Goal: Task Accomplishment & Management: Complete application form

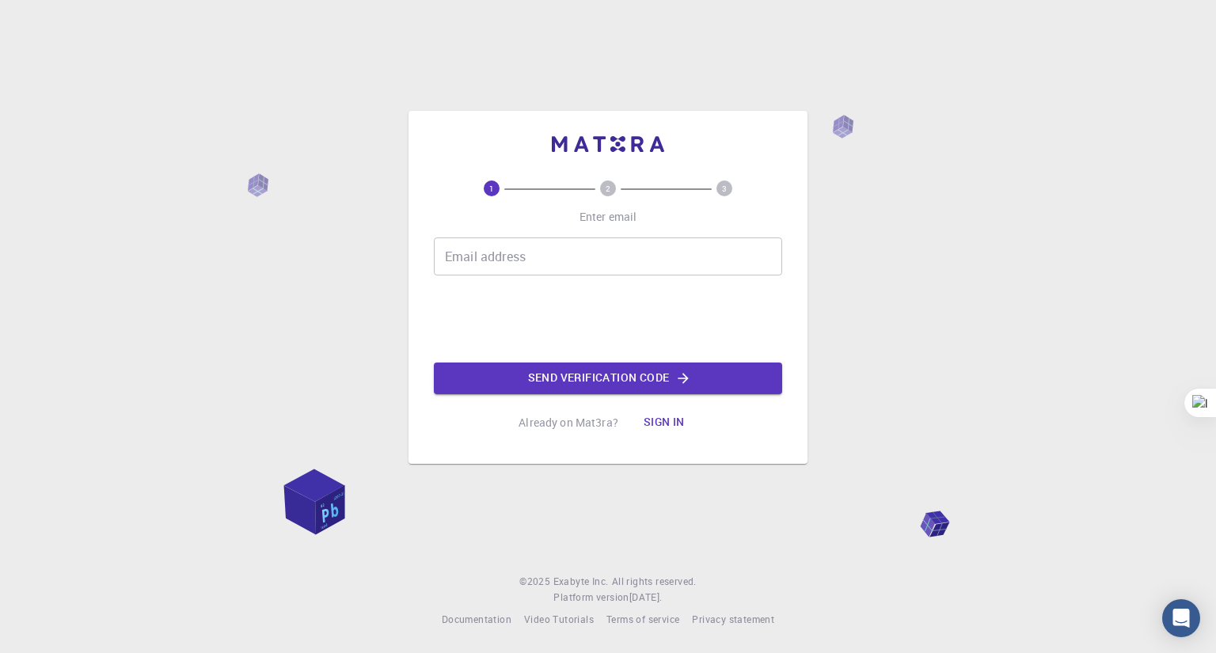
click at [476, 255] on input "Email address" at bounding box center [608, 257] width 348 height 38
paste input "pavlo.prysiazhniuk@pnu.edu.ua"
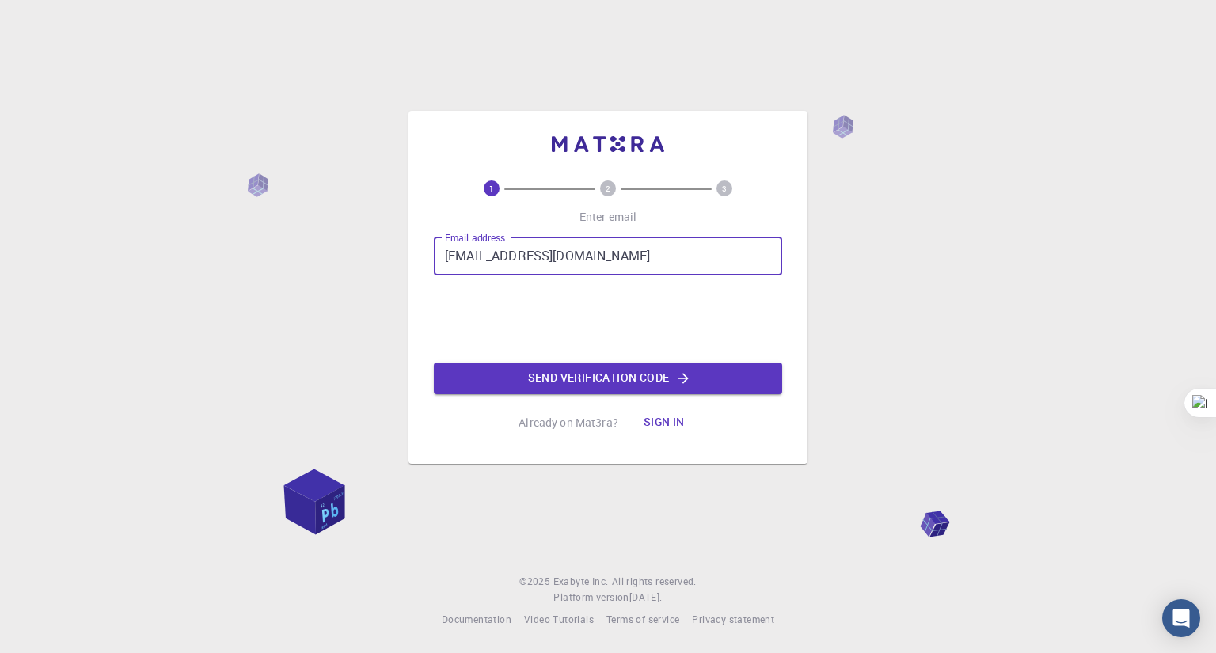
type input "pavlo.prysiazhniuk@pnu.edu.ua"
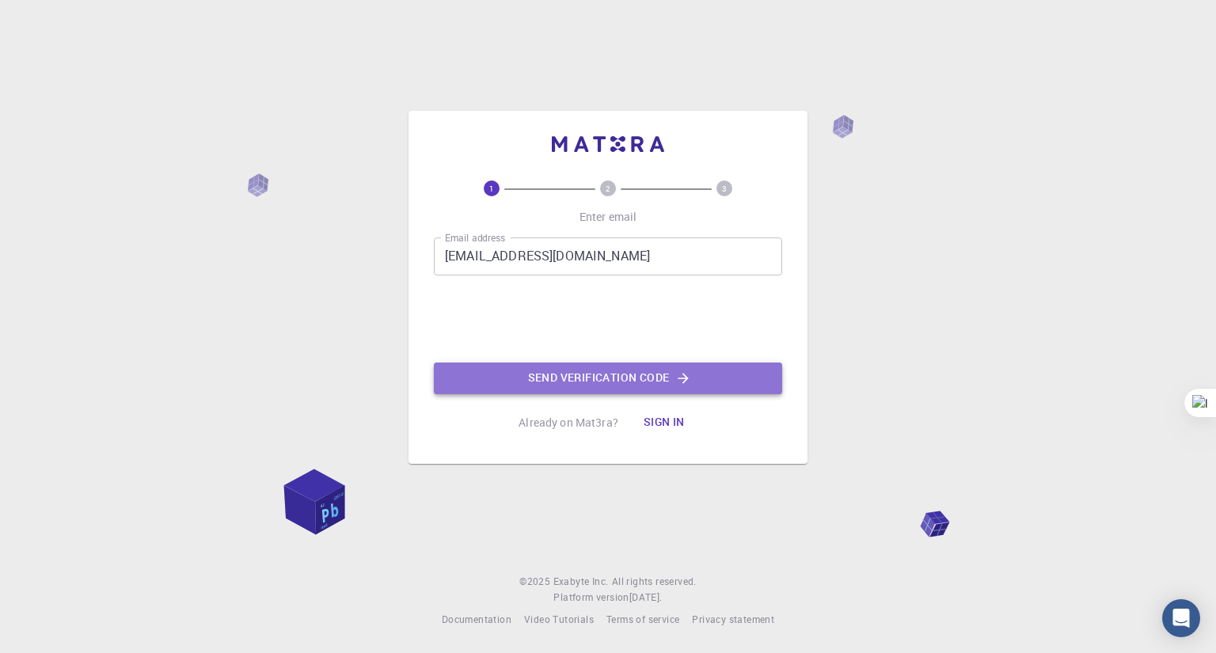
click at [576, 369] on button "Send verification code" at bounding box center [608, 379] width 348 height 32
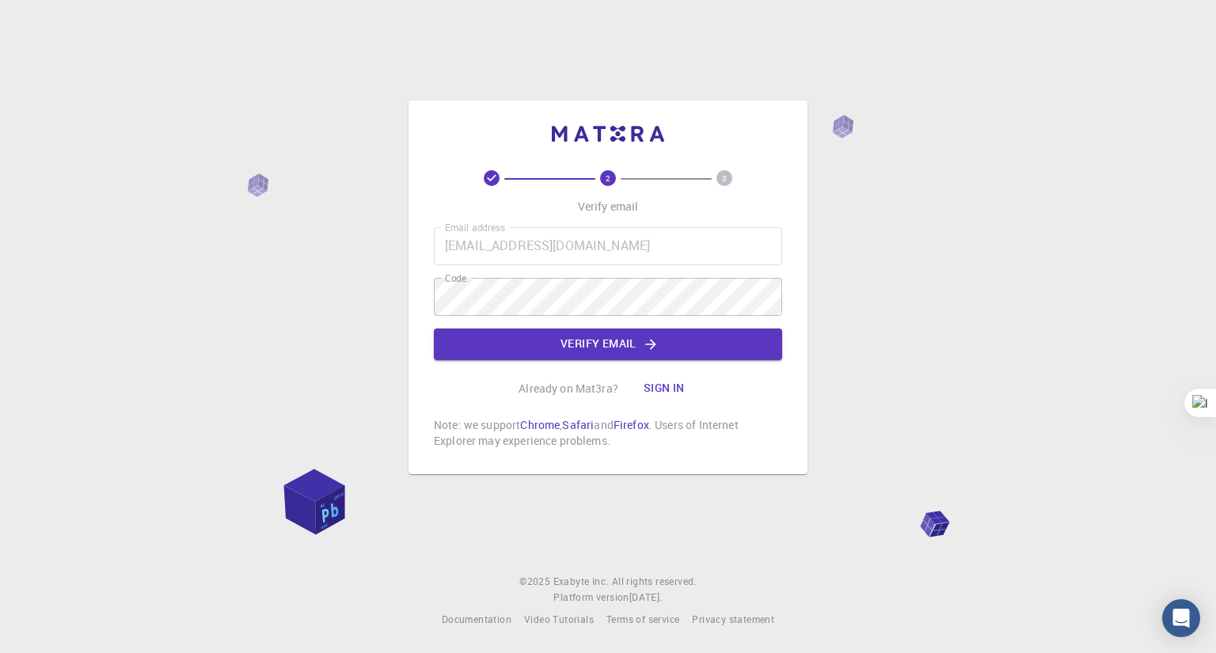
click at [794, 394] on div "2 3 Verify email Email address pavlo.prysiazhniuk@pnu.edu.ua Email address Code…" at bounding box center [608, 288] width 399 height 374
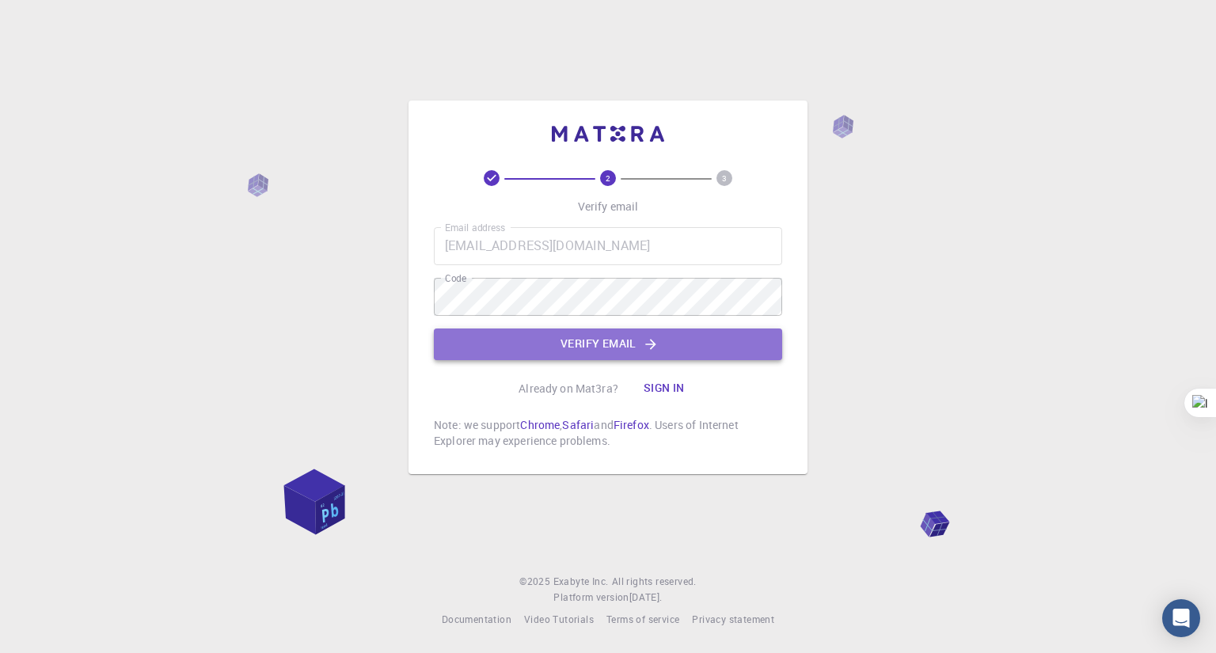
click at [599, 336] on button "Verify email" at bounding box center [608, 345] width 348 height 32
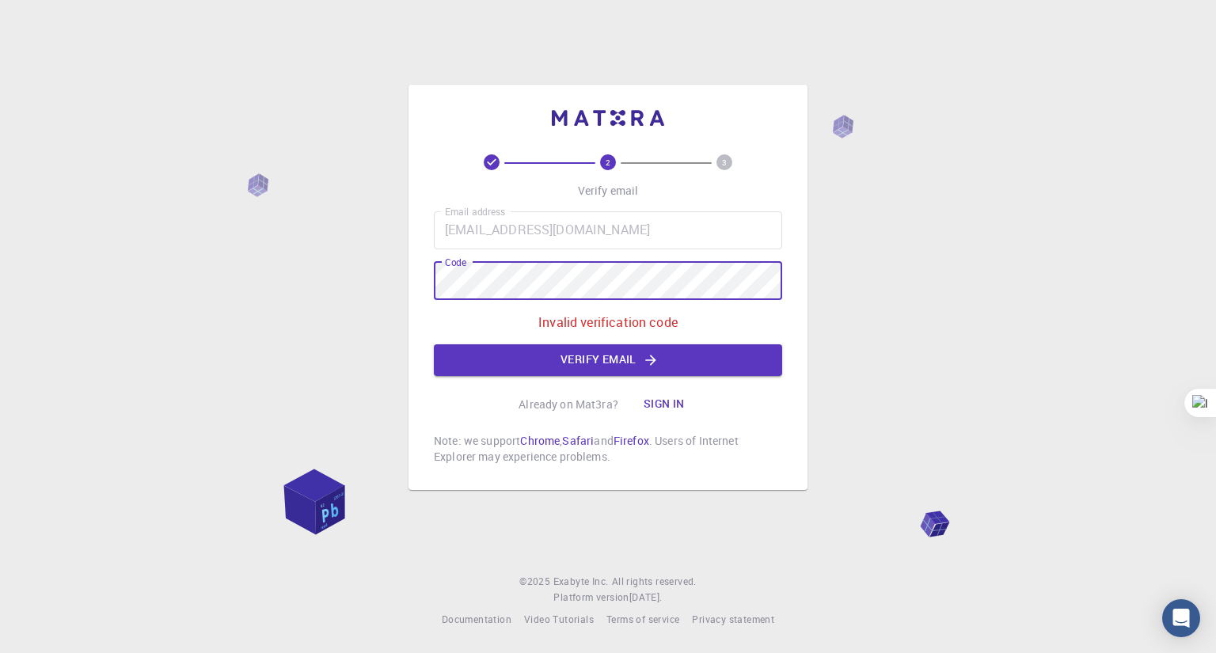
click at [433, 276] on div "2 3 Verify email Email address pavlo.prysiazhniuk@pnu.edu.ua Email address Code…" at bounding box center [608, 287] width 399 height 405
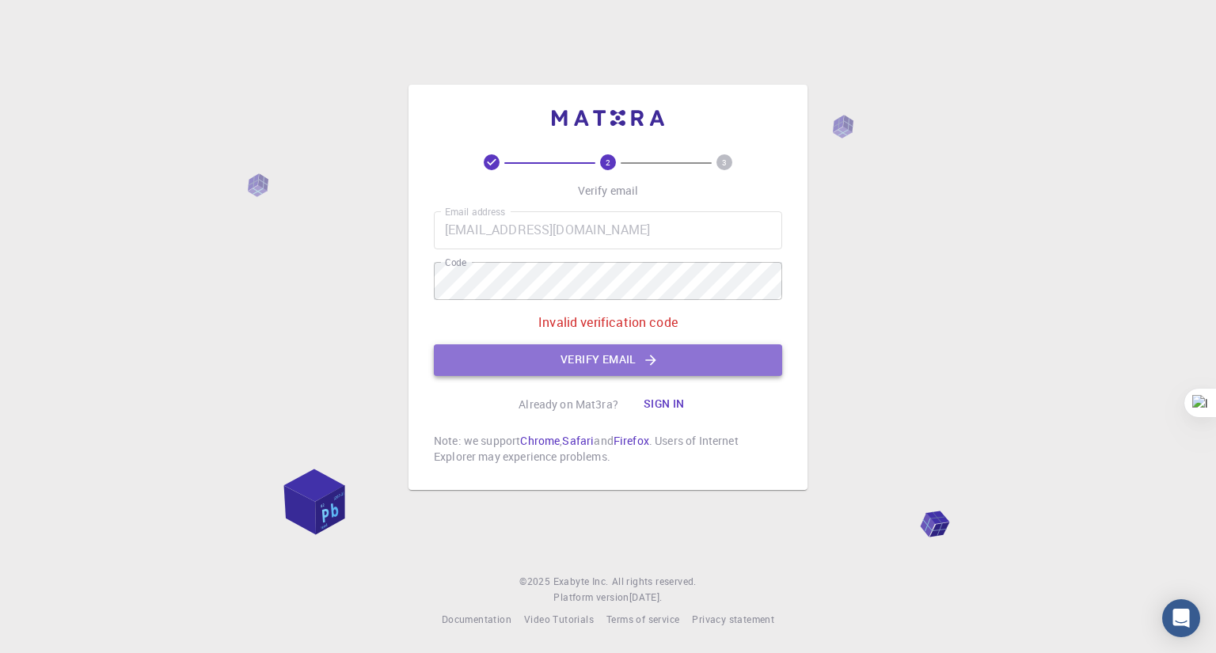
click at [489, 365] on button "Verify email" at bounding box center [608, 360] width 348 height 32
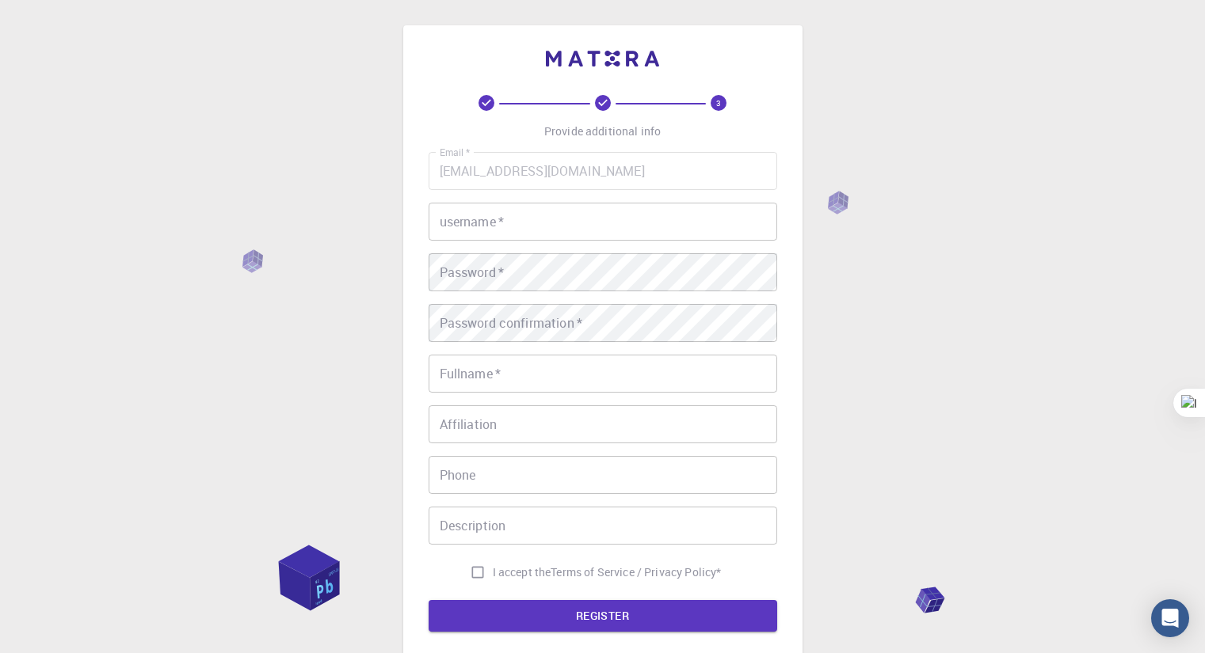
click at [615, 228] on input "username   *" at bounding box center [602, 222] width 348 height 38
type input "з"
type input "pavlo175"
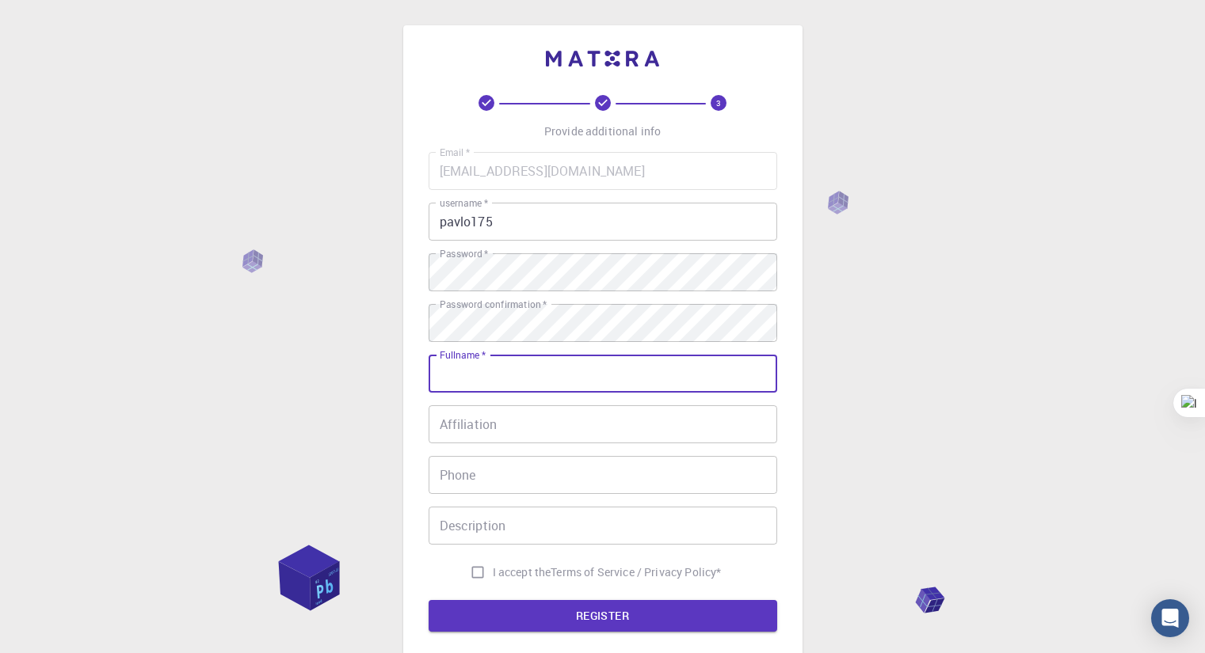
click at [467, 375] on input "Fullname   *" at bounding box center [602, 374] width 348 height 38
type input "Pavlo"
click at [486, 427] on input "Affiliation" at bounding box center [602, 424] width 348 height 38
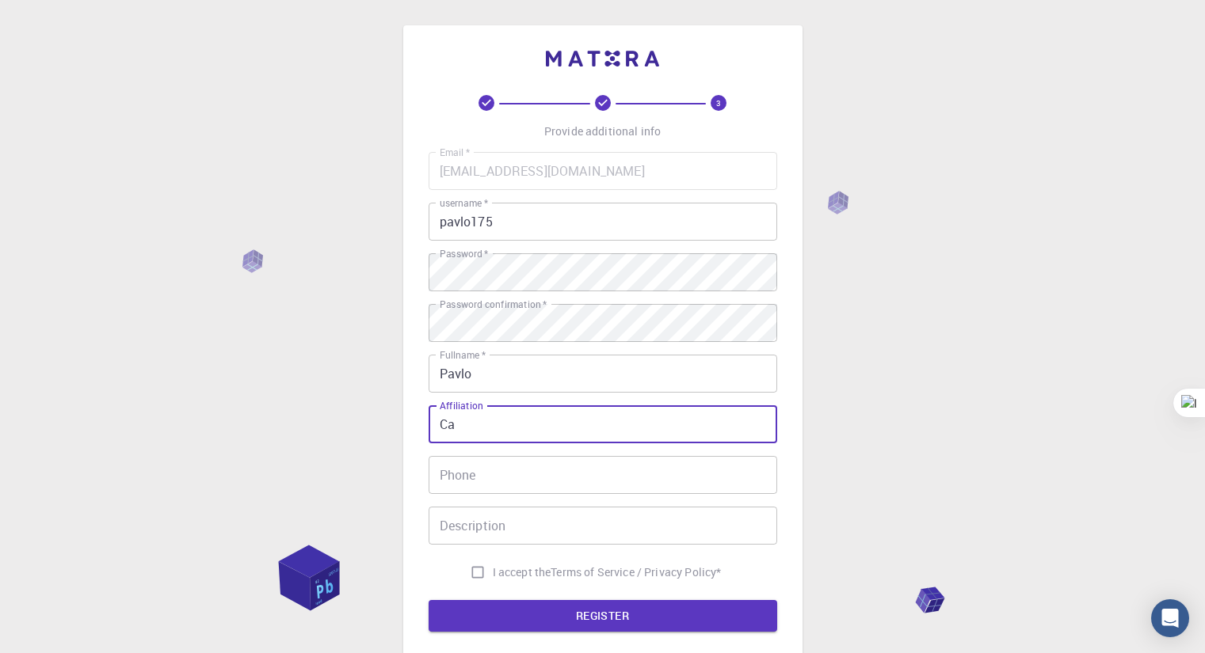
type input "C"
paste input "Vasyl Stefanyk Carpathian National University,"
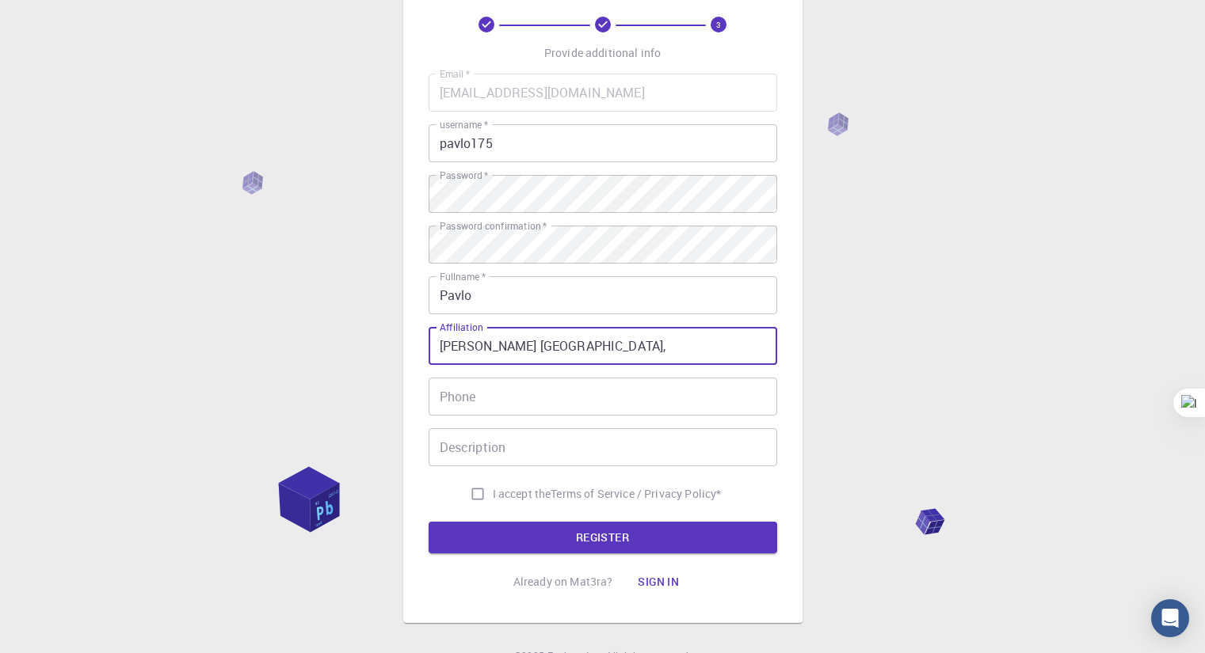
scroll to position [79, 0]
type input "Vasyl Stefanyk Carpathian National University,"
click at [469, 489] on input "I accept the Terms of Service / Privacy Policy *" at bounding box center [477, 493] width 30 height 30
checkbox input "true"
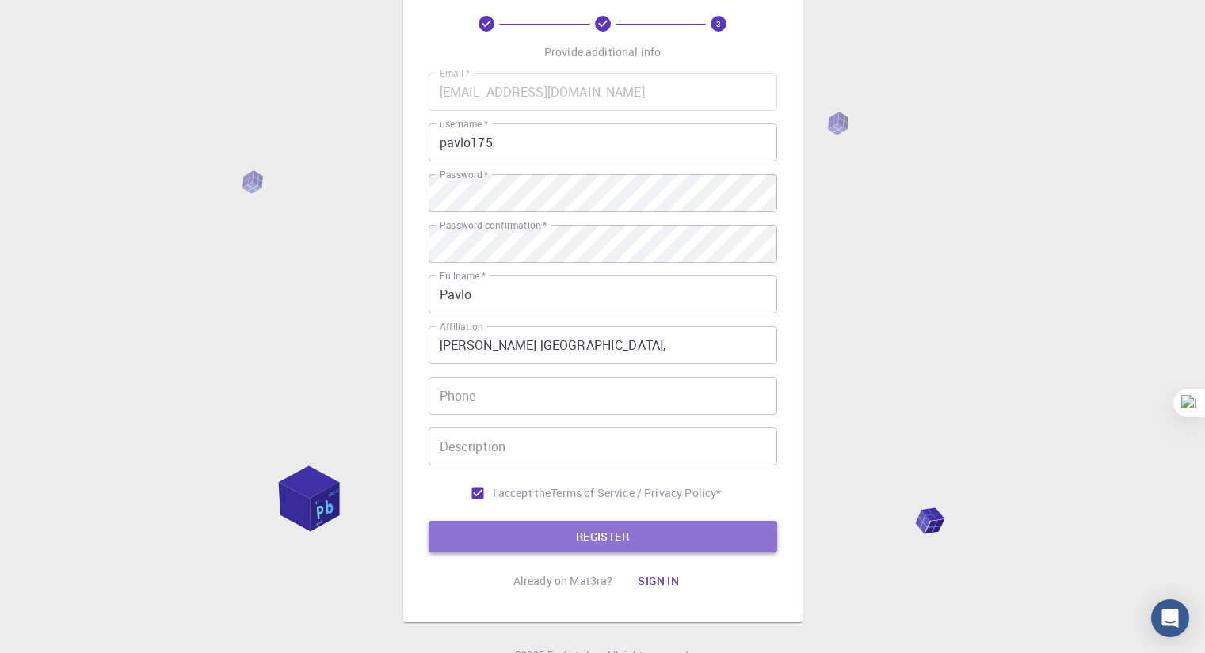
click at [514, 530] on button "REGISTER" at bounding box center [602, 537] width 348 height 32
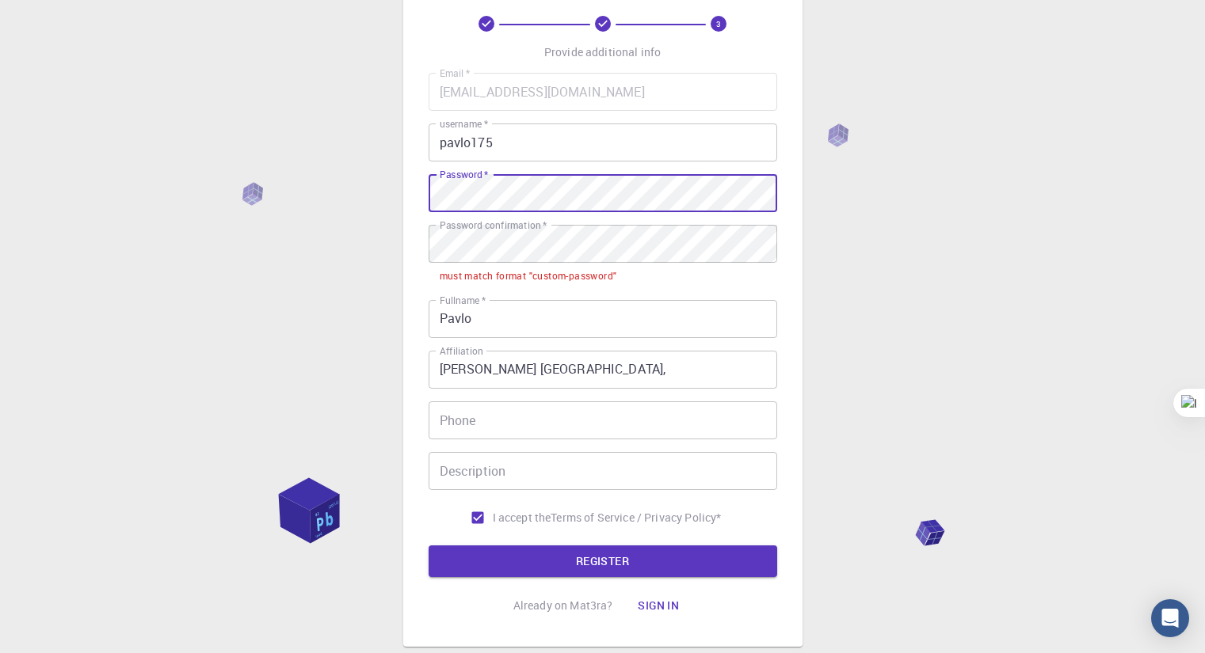
click at [487, 326] on input "Pavlo" at bounding box center [602, 319] width 348 height 38
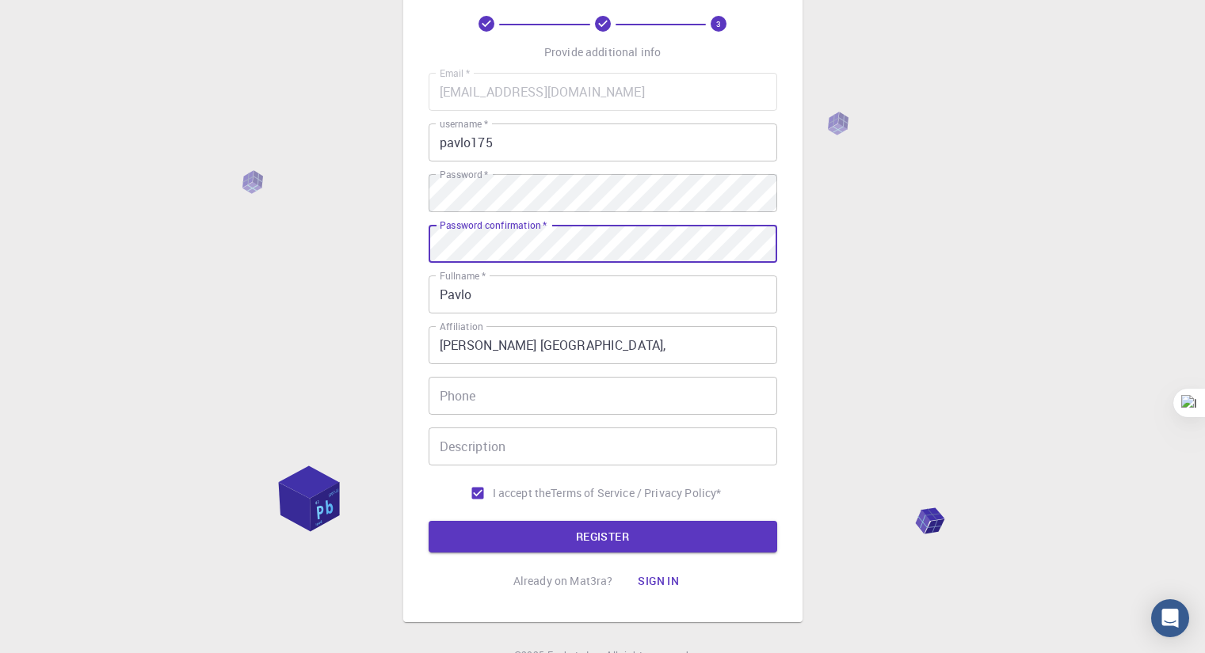
click at [601, 533] on button "REGISTER" at bounding box center [602, 537] width 348 height 32
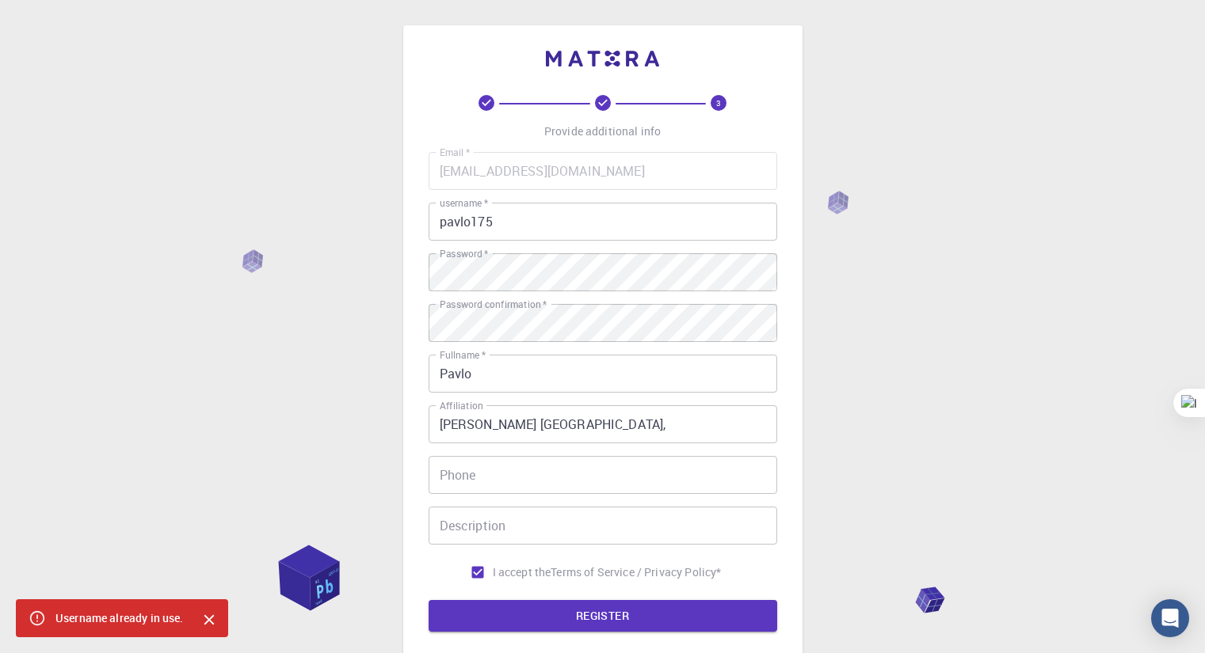
scroll to position [0, 0]
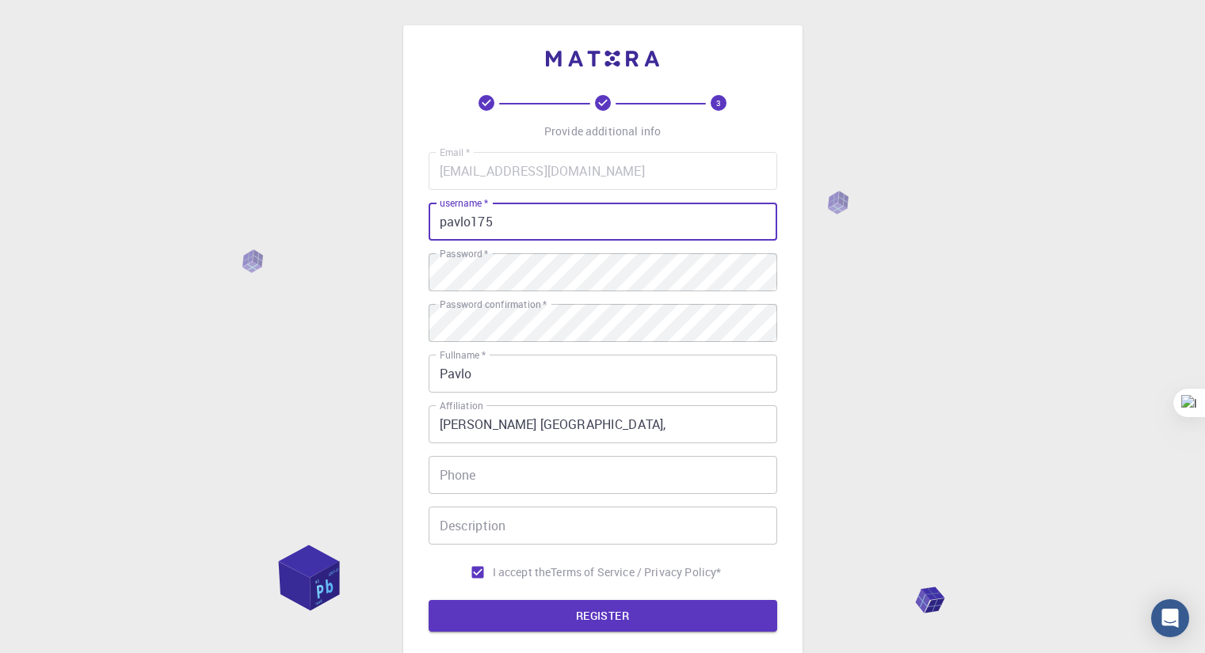
click at [443, 220] on input "pavlo175" at bounding box center [602, 222] width 348 height 38
drag, startPoint x: 497, startPoint y: 220, endPoint x: 472, endPoint y: 219, distance: 24.6
click at [472, 219] on input "pavlo175" at bounding box center [602, 222] width 348 height 38
click at [494, 219] on input "pavlo175" at bounding box center [602, 222] width 348 height 38
type input "pavlo1752010"
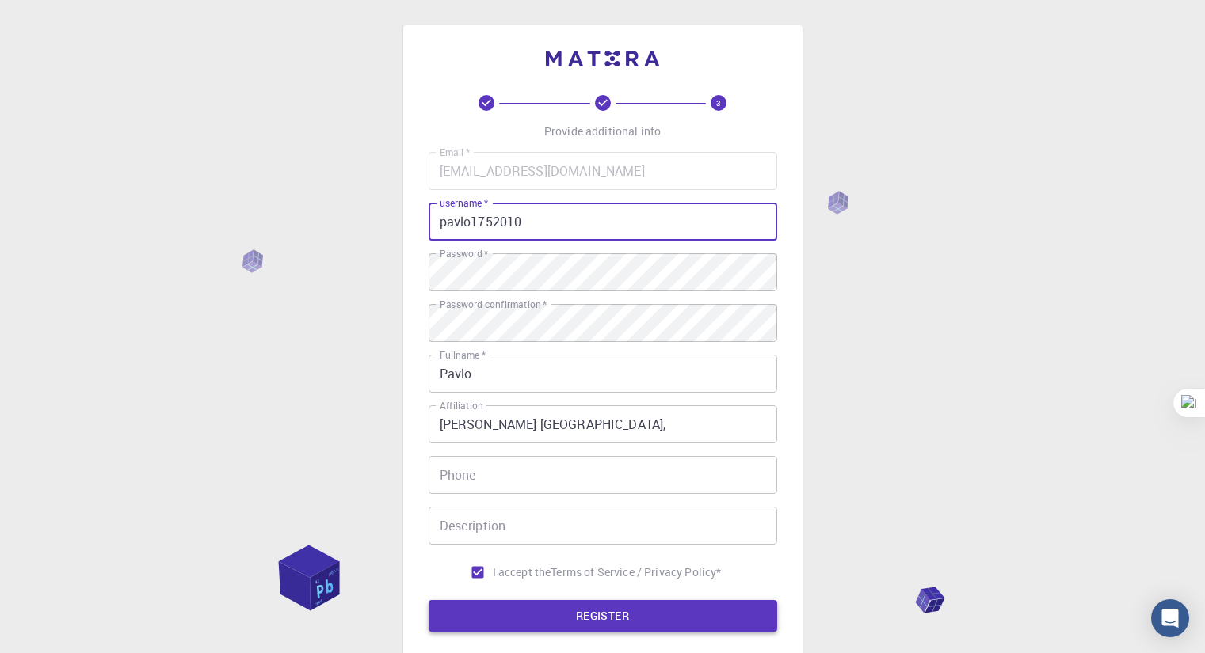
click at [594, 611] on button "REGISTER" at bounding box center [602, 616] width 348 height 32
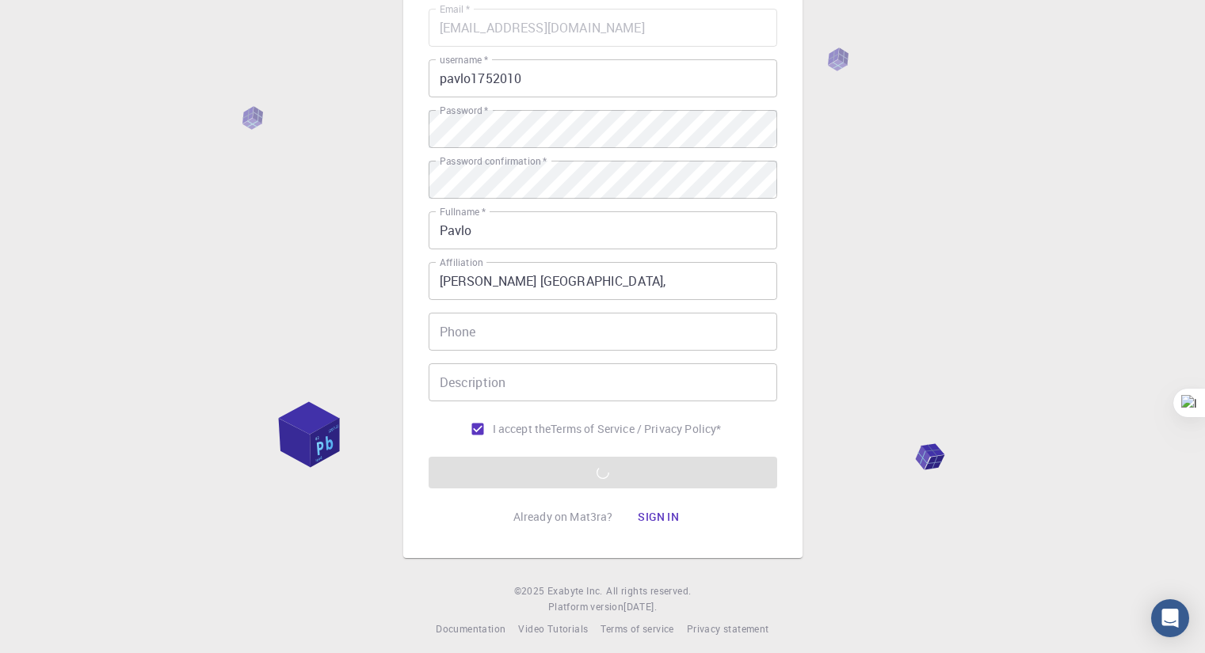
scroll to position [154, 0]
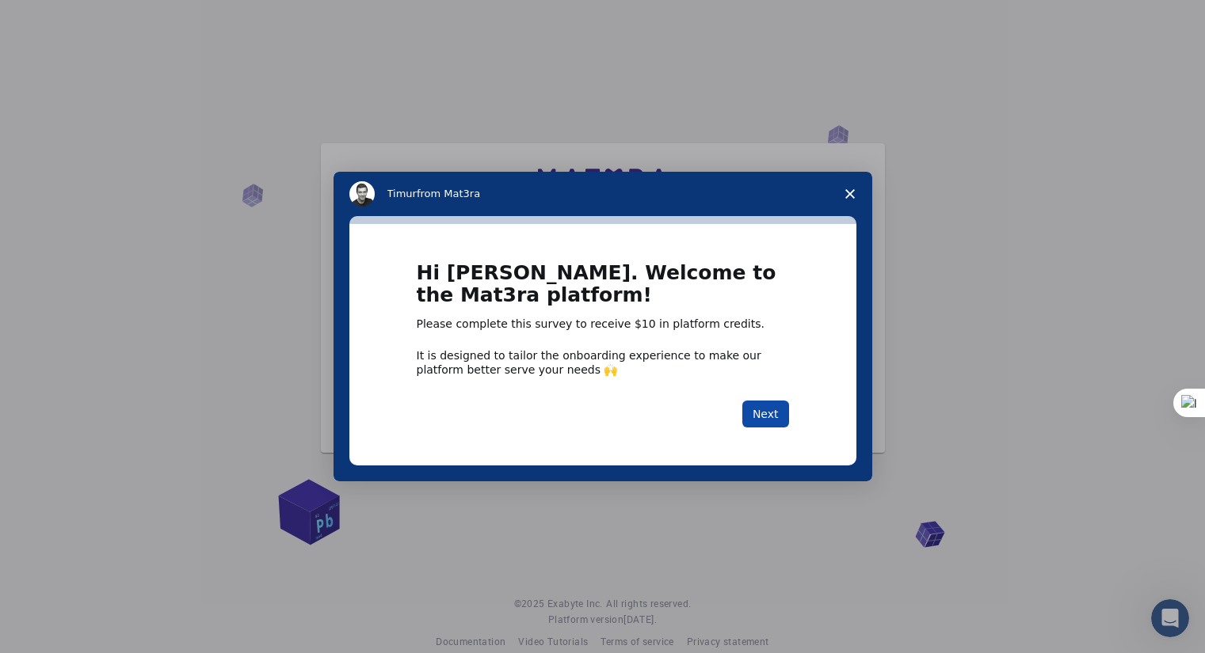
click at [767, 410] on button "Next" at bounding box center [765, 414] width 47 height 27
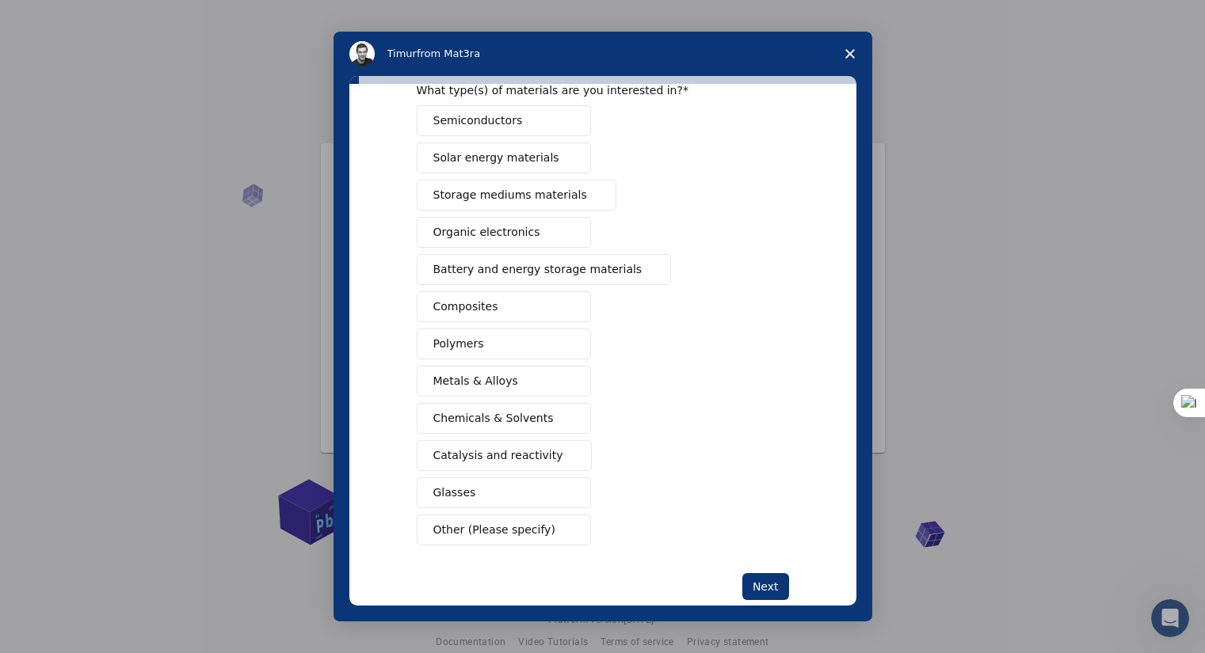
scroll to position [79, 0]
click at [474, 375] on span "Metals & Alloys" at bounding box center [475, 380] width 85 height 17
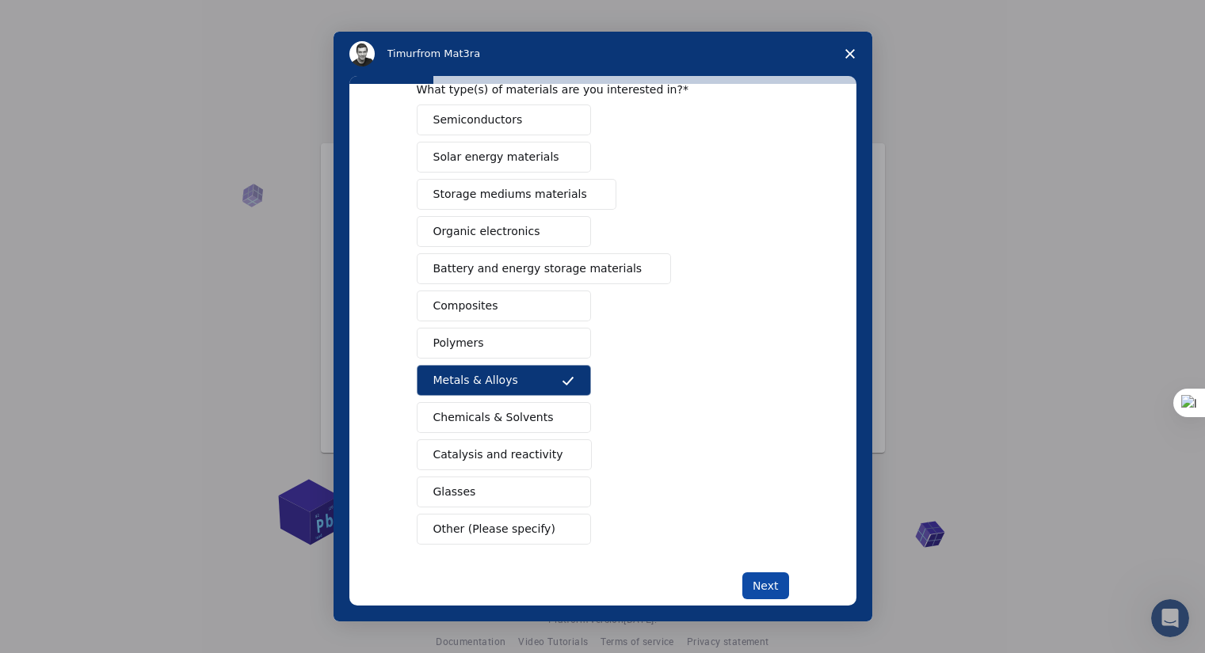
click at [771, 586] on button "Next" at bounding box center [765, 586] width 47 height 27
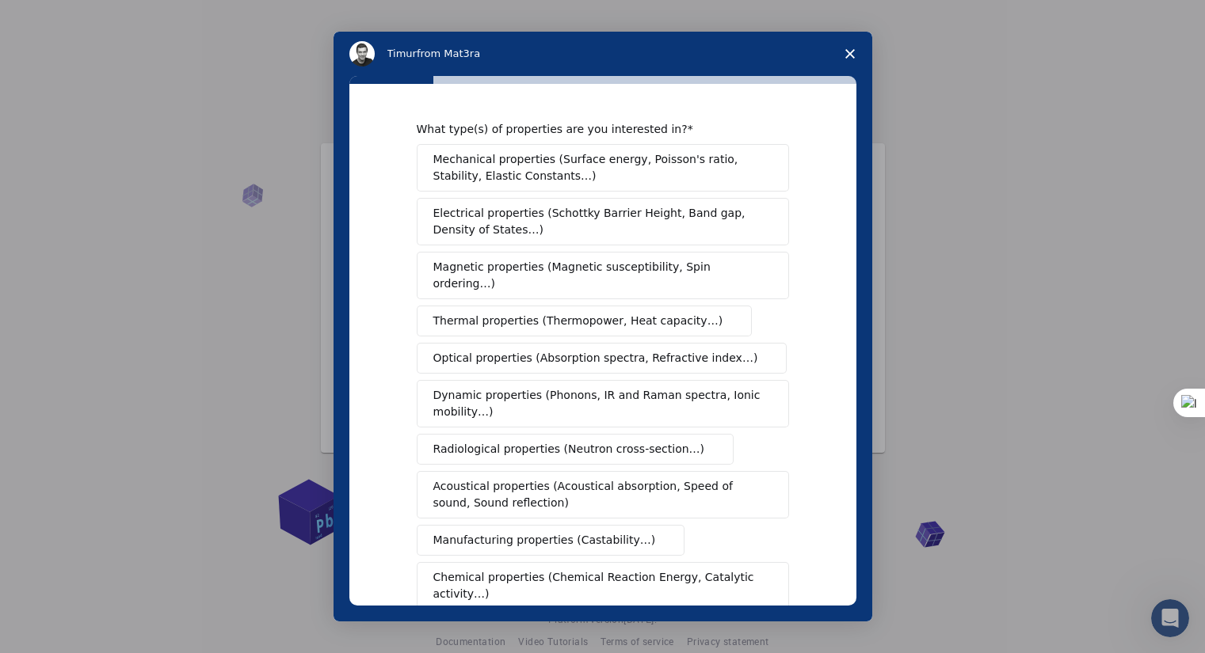
click at [522, 161] on span "Mechanical properties (Surface energy, Poisson's ratio, Stability, Elastic Cons…" at bounding box center [598, 167] width 330 height 33
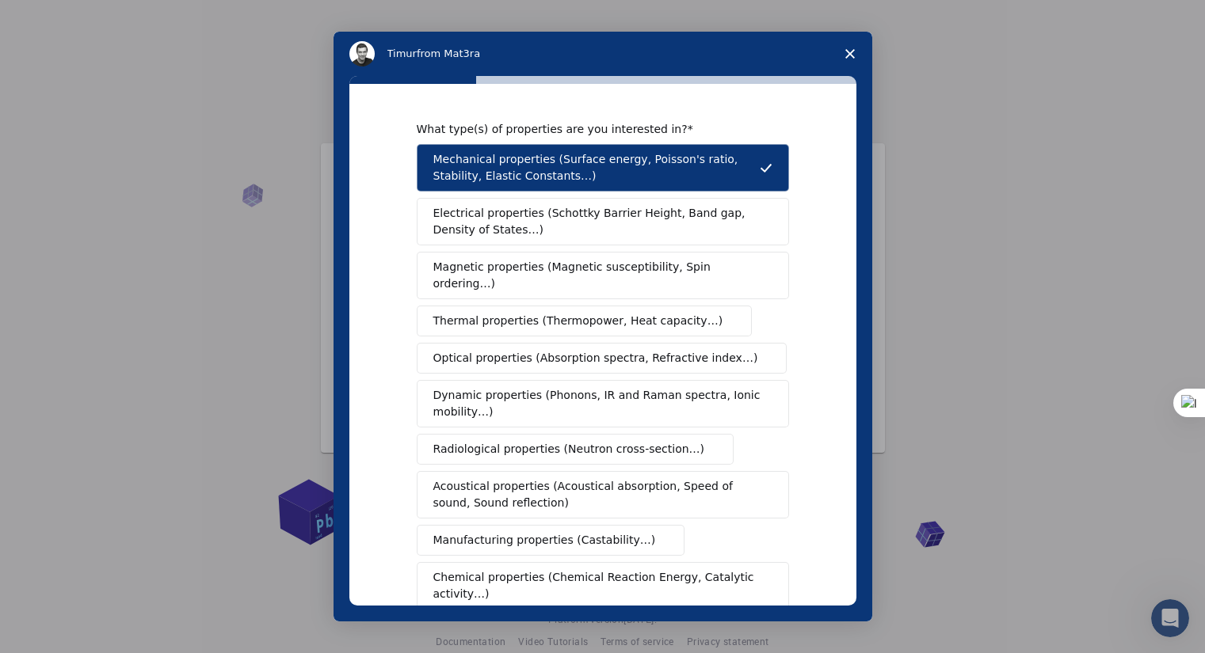
click at [560, 313] on span "Thermal properties (Thermopower, Heat capacity…)" at bounding box center [578, 321] width 290 height 17
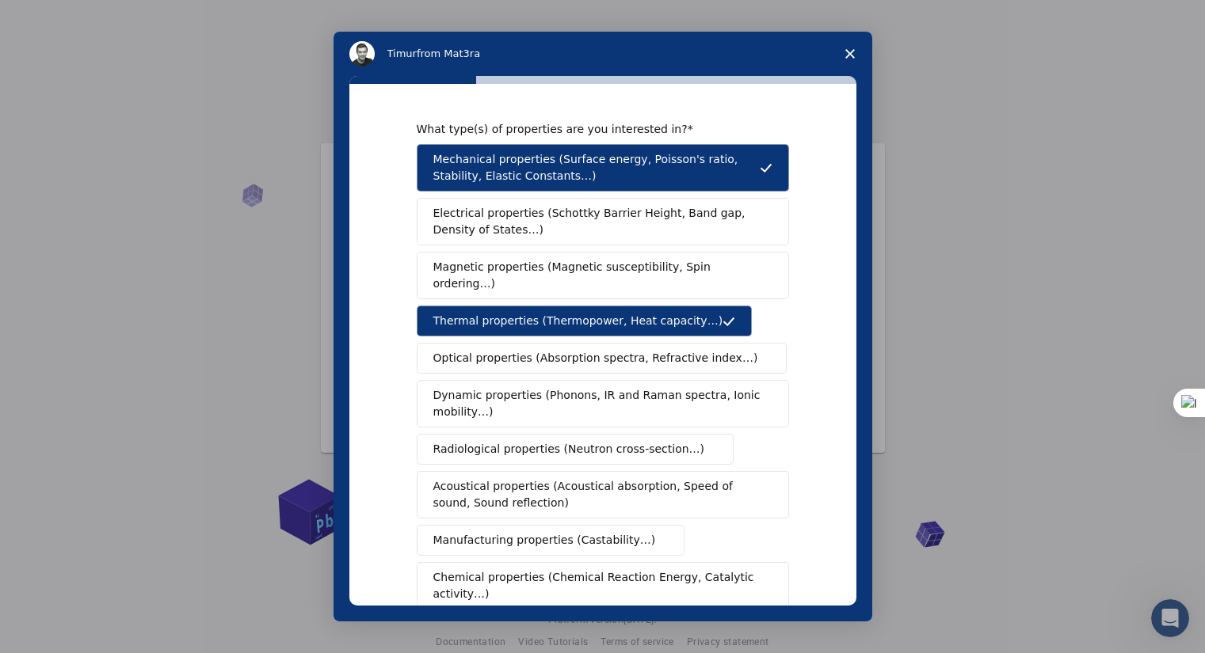
click at [567, 215] on span "Electrical properties (Schottky Barrier Height, Band gap, Density of States…)" at bounding box center [597, 221] width 329 height 33
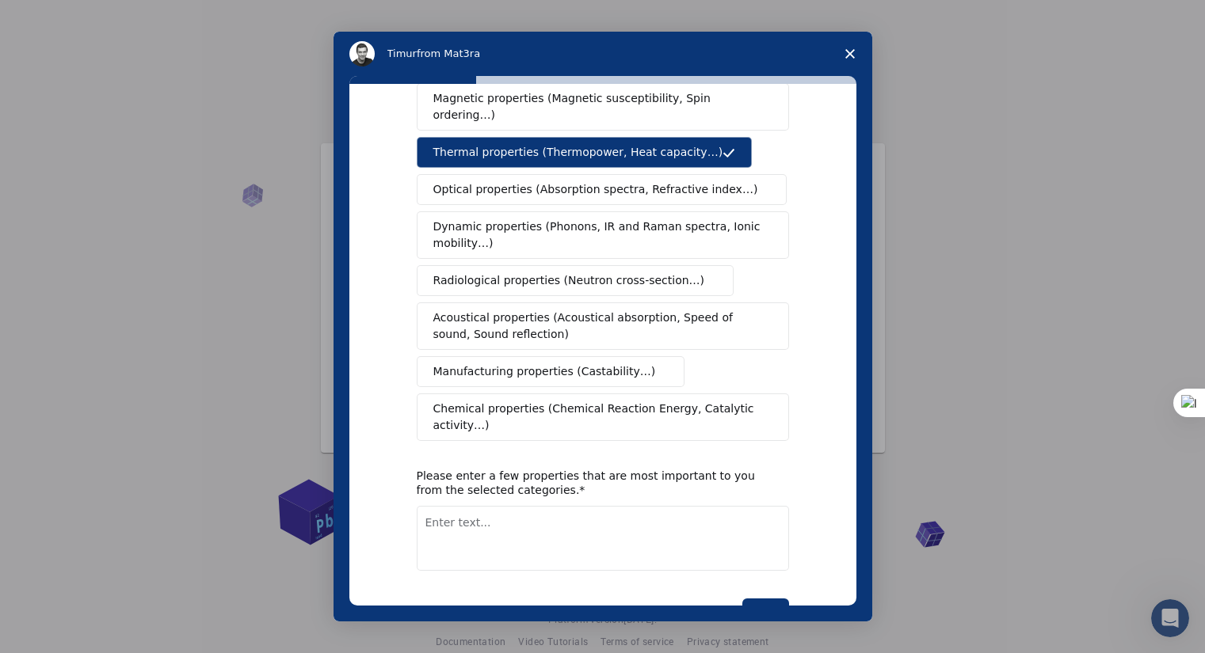
scroll to position [192, 0]
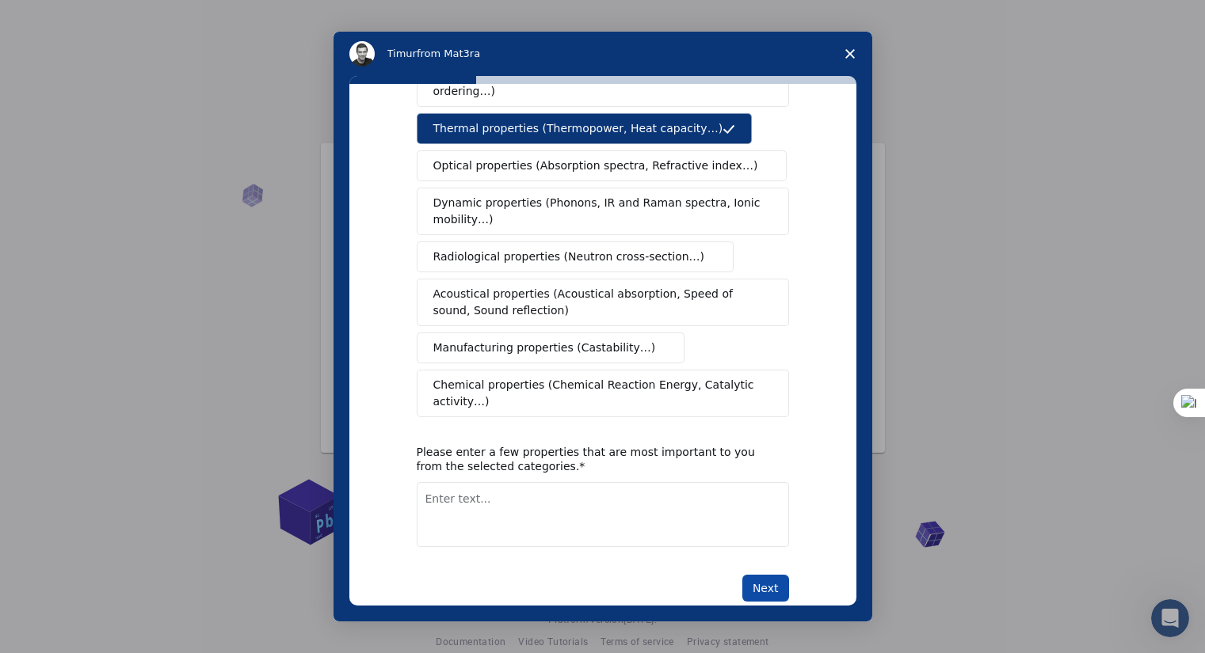
click at [767, 575] on button "Next" at bounding box center [765, 588] width 47 height 27
click at [560, 482] on textarea "Enter text..." at bounding box center [603, 514] width 372 height 65
type textarea "H"
type textarea "Elastic moduli, Energy of formation, Thermal and electrical conductivity"
click at [762, 575] on button "Next" at bounding box center [765, 588] width 47 height 27
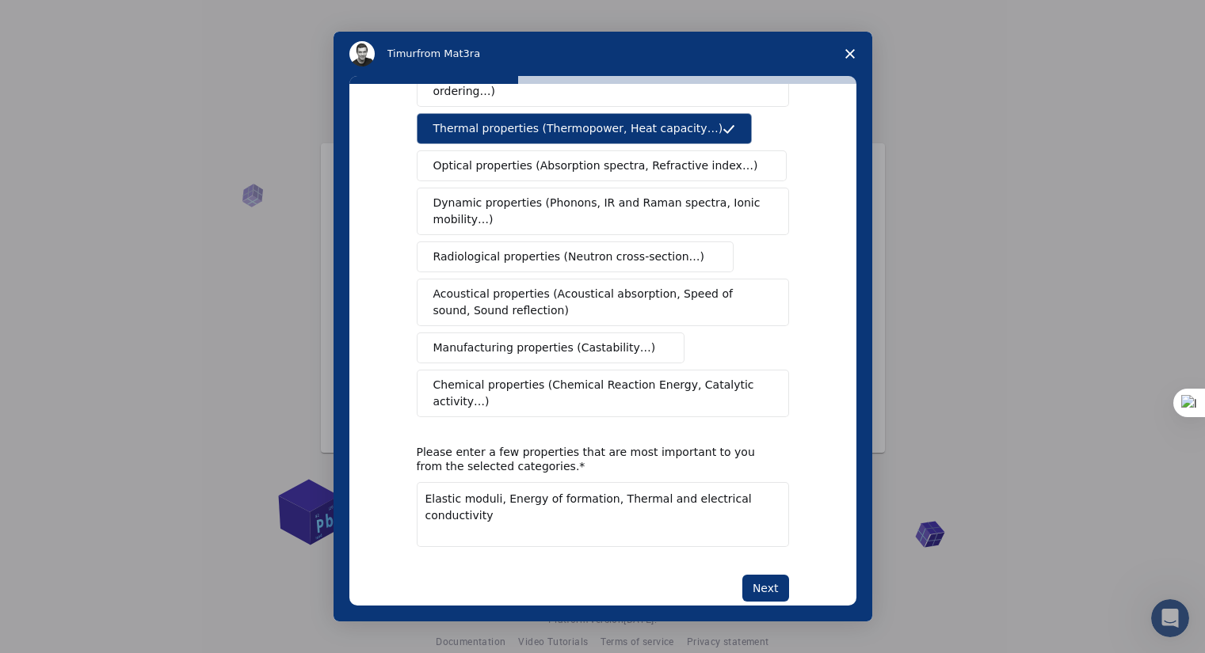
scroll to position [0, 0]
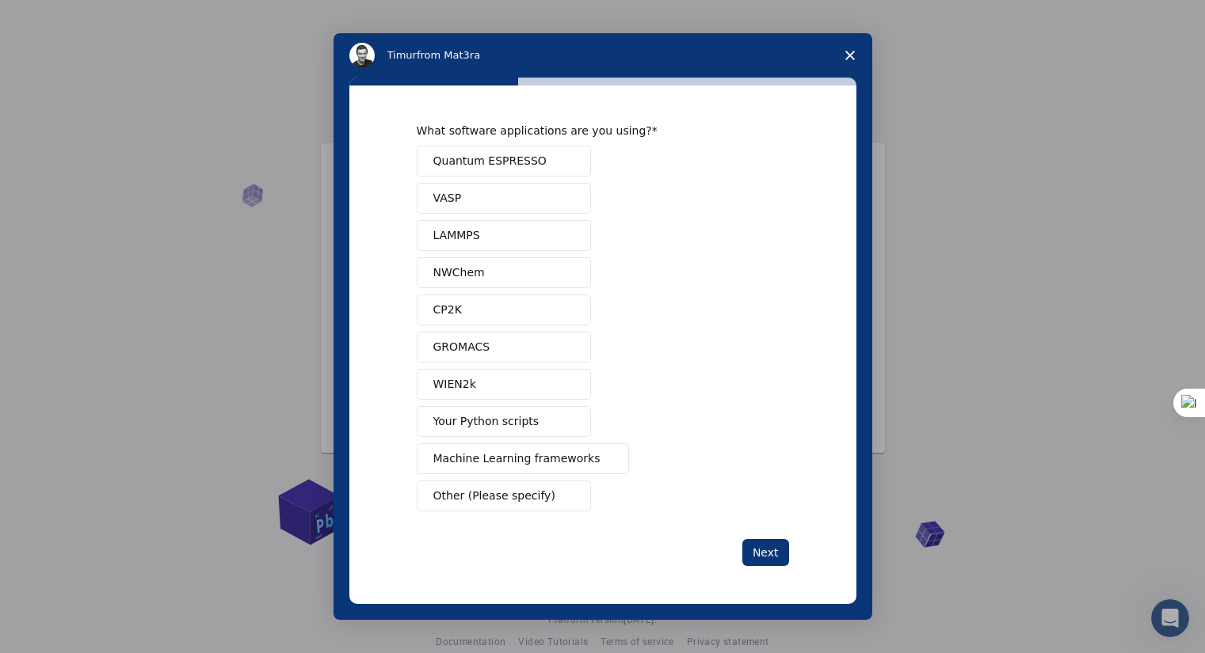
click at [498, 194] on button "VASP" at bounding box center [504, 198] width 174 height 31
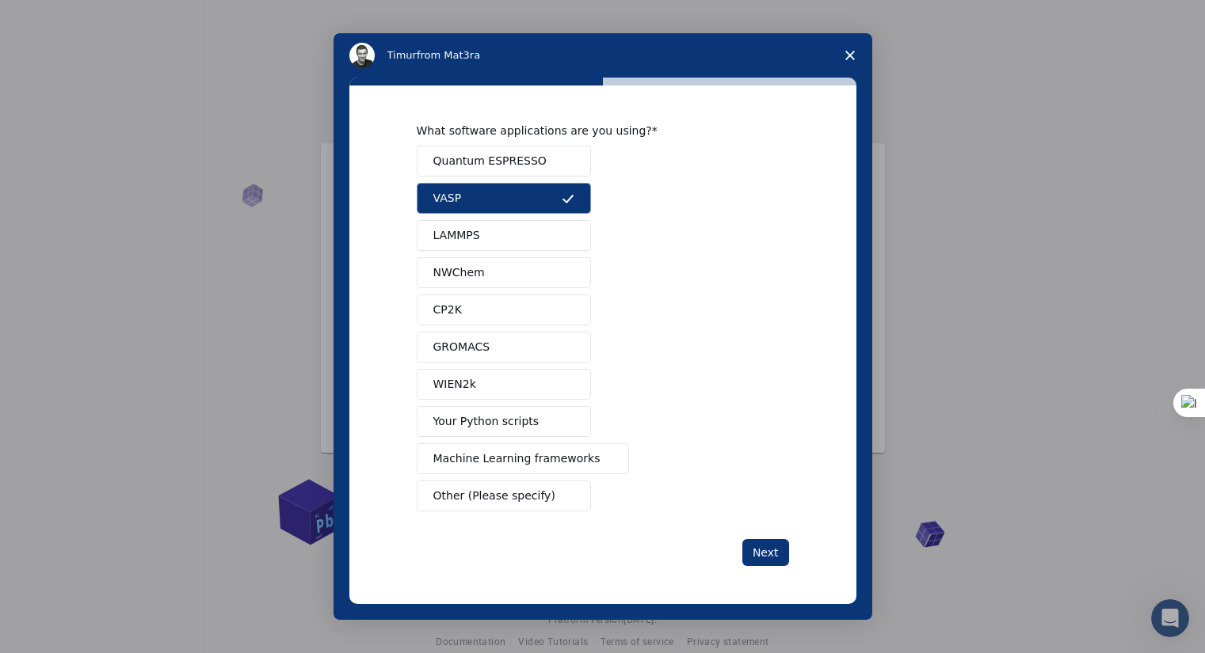
click at [511, 162] on span "Quantum ESPRESSO" at bounding box center [489, 161] width 113 height 17
click at [531, 456] on span "Machine Learning frameworks" at bounding box center [516, 459] width 167 height 17
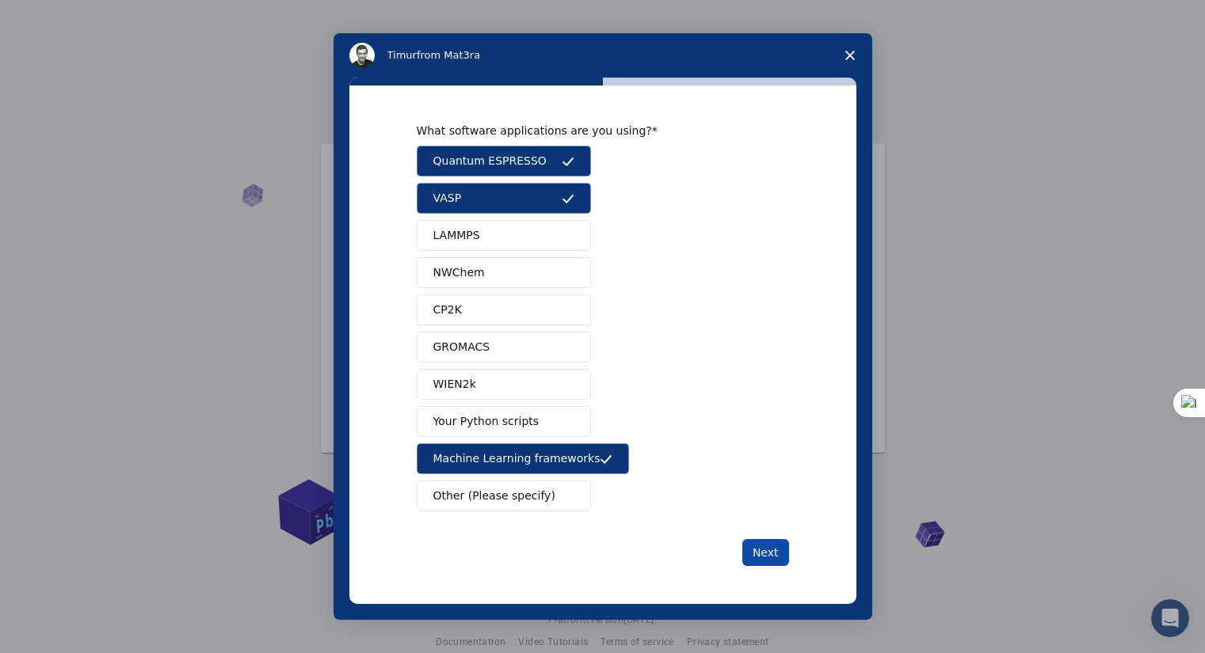
click at [774, 547] on button "Next" at bounding box center [765, 552] width 47 height 27
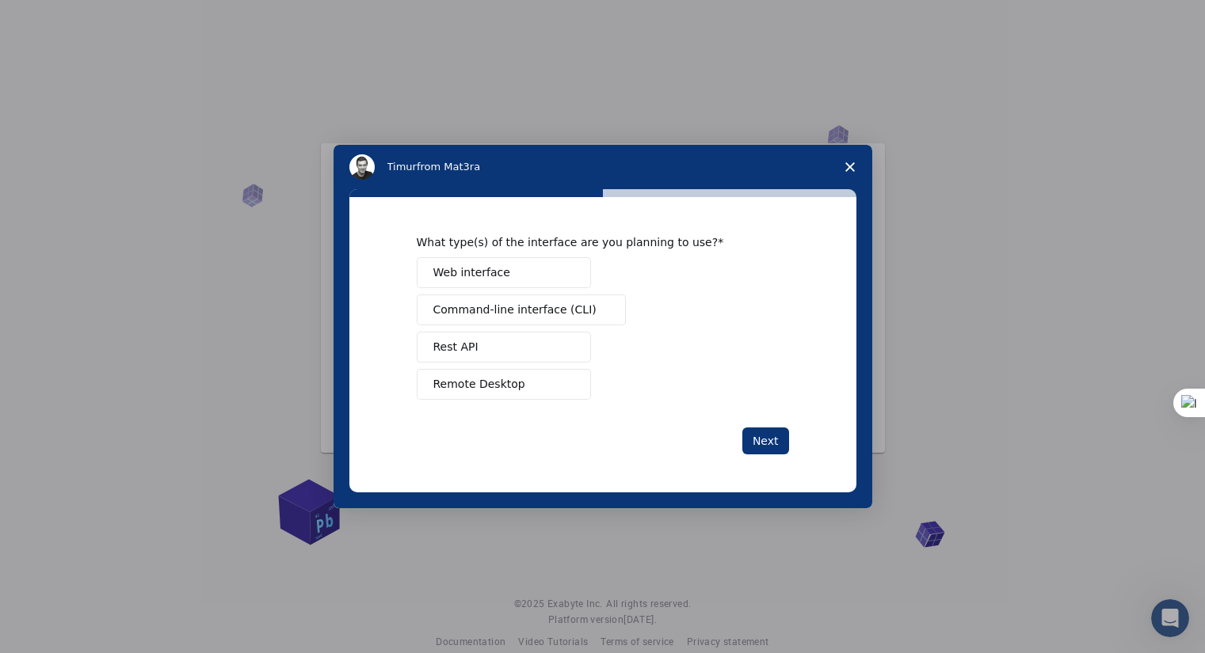
click at [558, 268] on button "Web interface" at bounding box center [504, 272] width 174 height 31
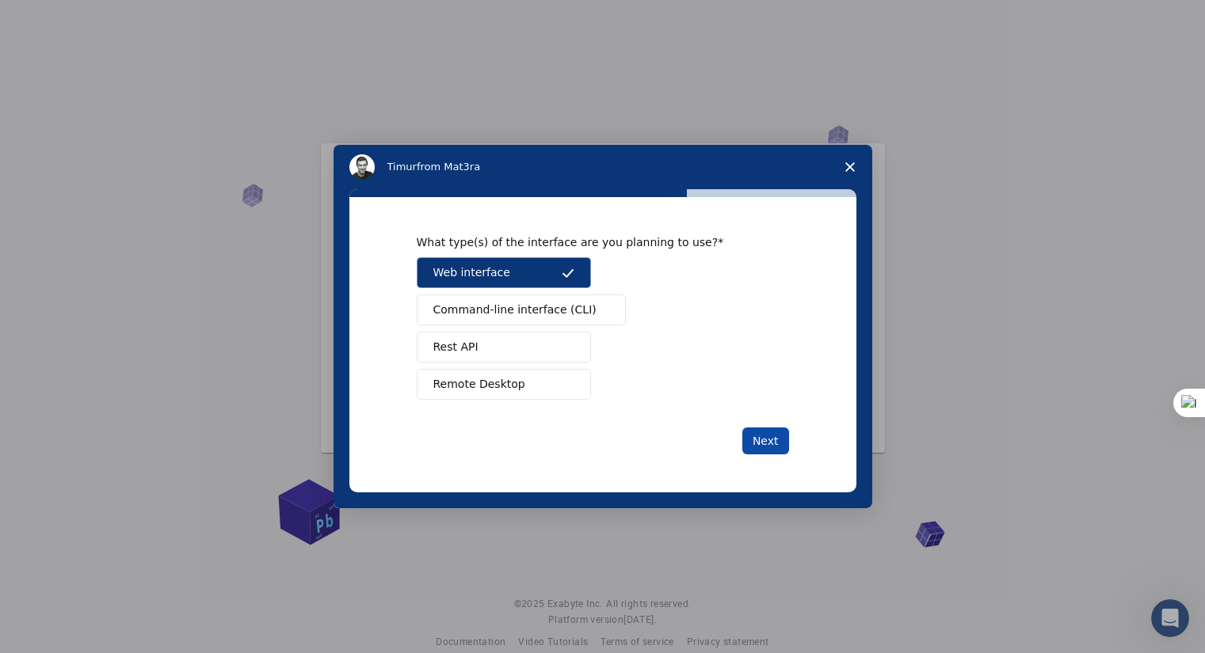
click at [766, 435] on button "Next" at bounding box center [765, 441] width 47 height 27
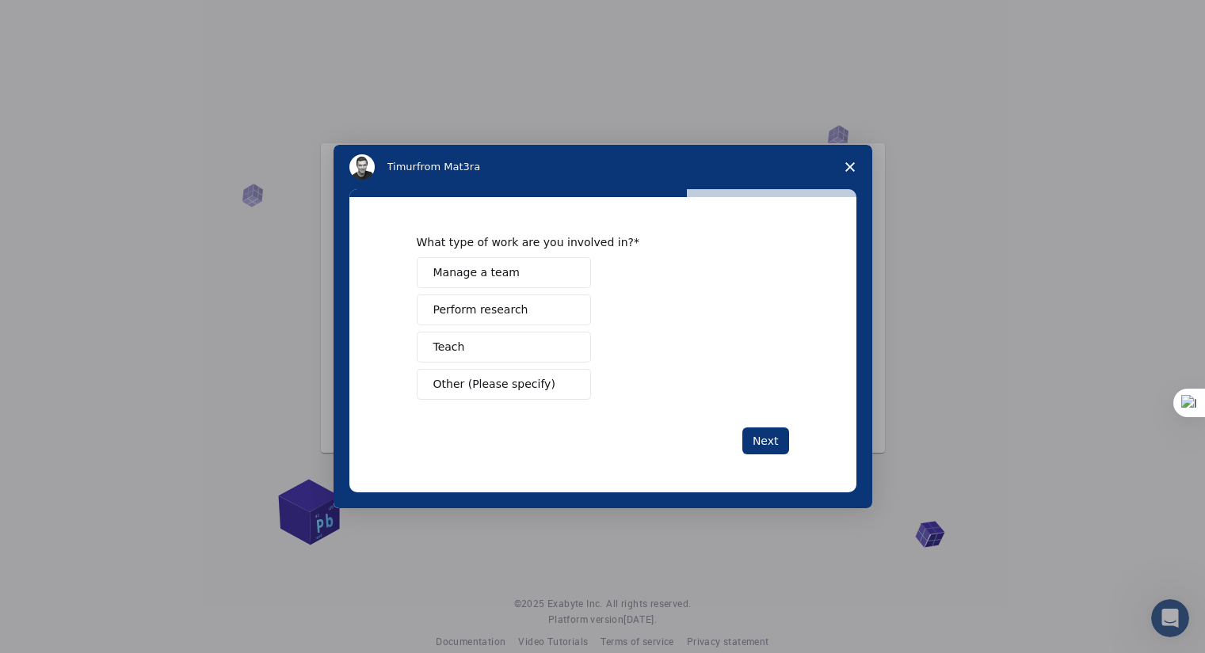
click at [516, 311] on button "Perform research" at bounding box center [504, 310] width 174 height 31
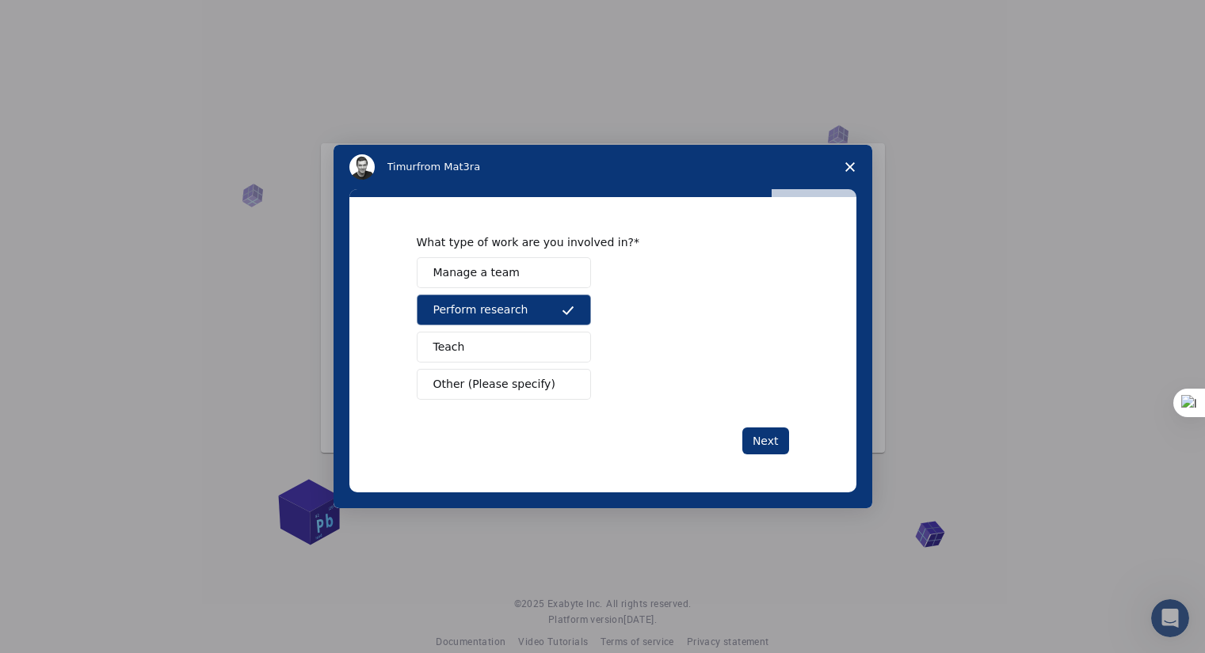
click at [512, 340] on button "Teach" at bounding box center [504, 347] width 174 height 31
click at [759, 437] on button "Next" at bounding box center [765, 441] width 47 height 27
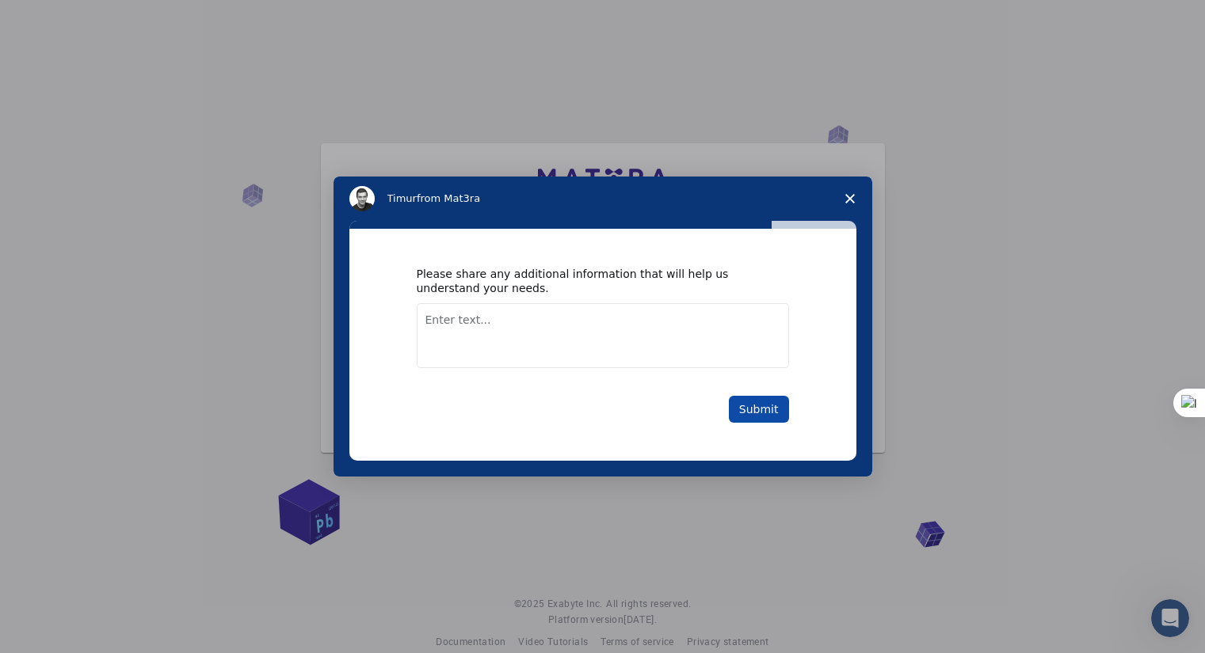
click at [759, 405] on button "Submit" at bounding box center [759, 409] width 60 height 27
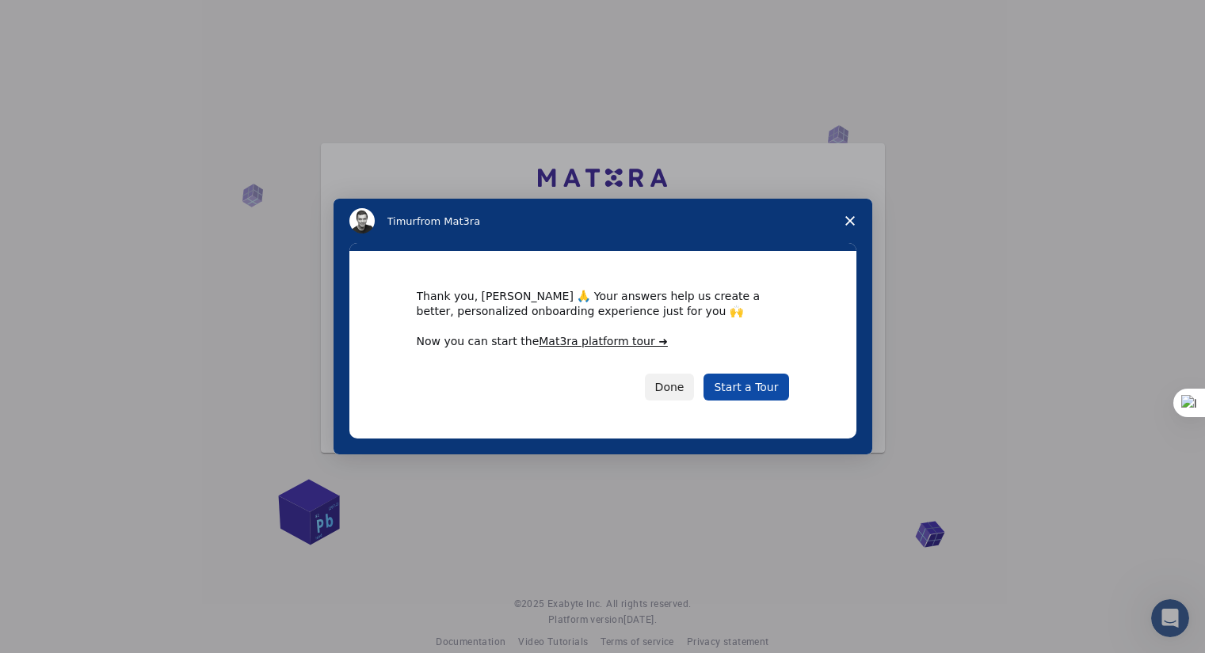
click at [747, 380] on link "Start a Tour" at bounding box center [745, 387] width 85 height 27
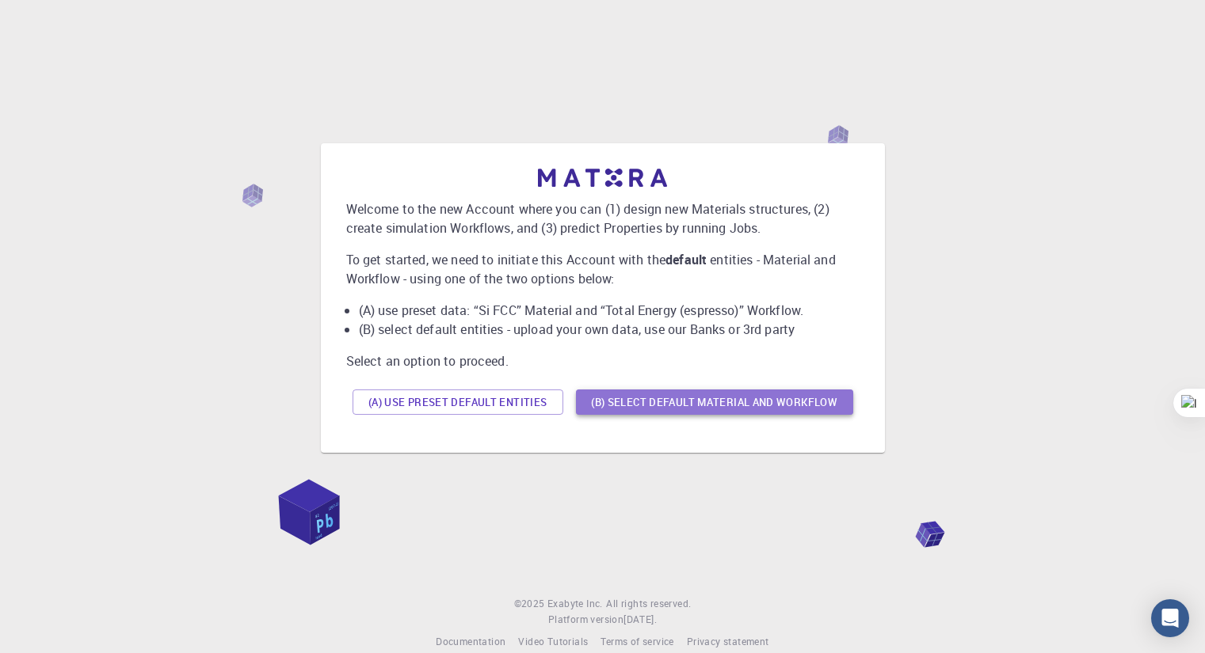
click at [617, 396] on button "(B) Select default material and workflow" at bounding box center [714, 402] width 277 height 25
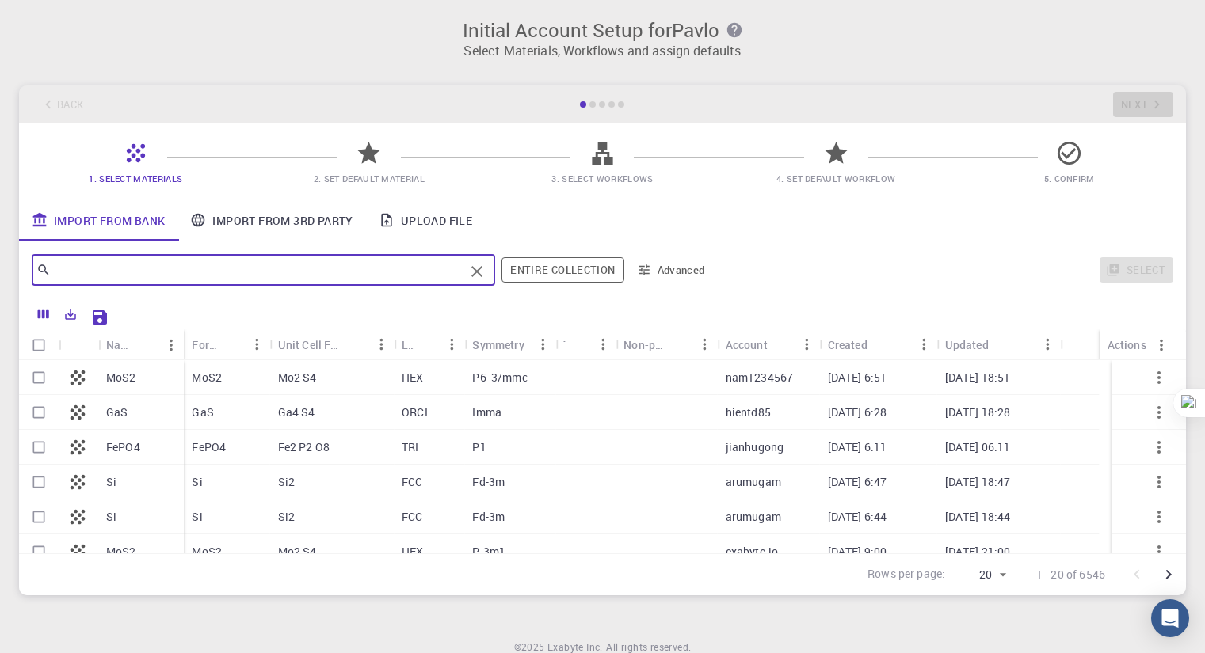
click at [154, 270] on input "text" at bounding box center [257, 270] width 413 height 22
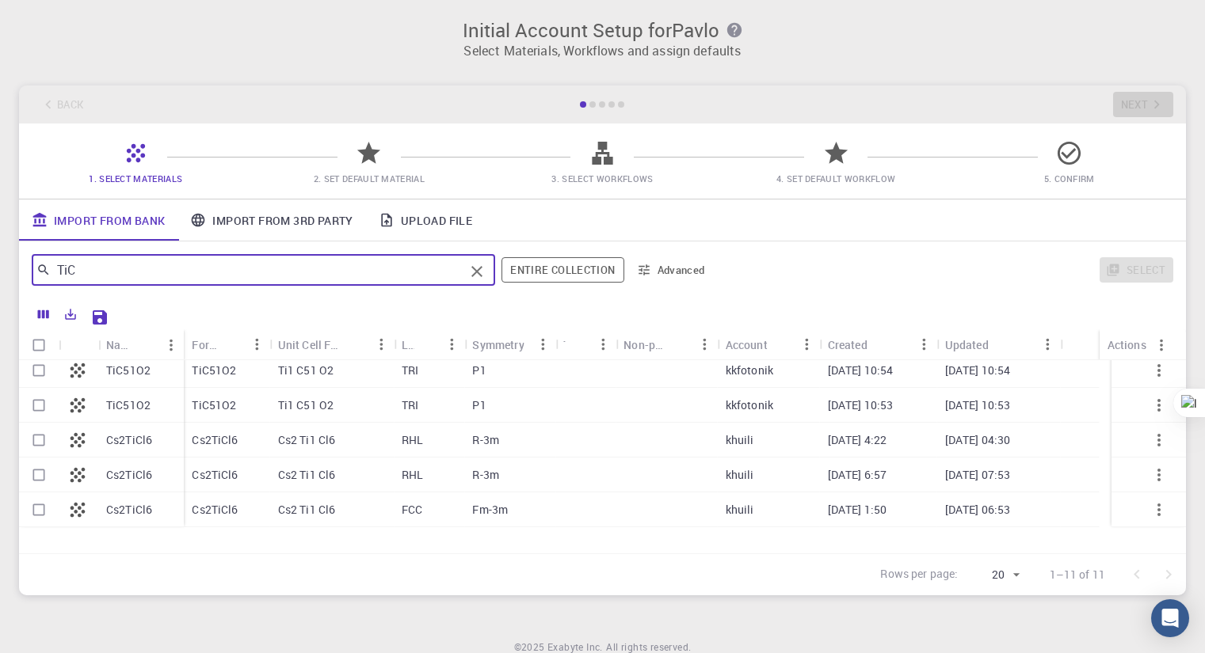
scroll to position [190, 0]
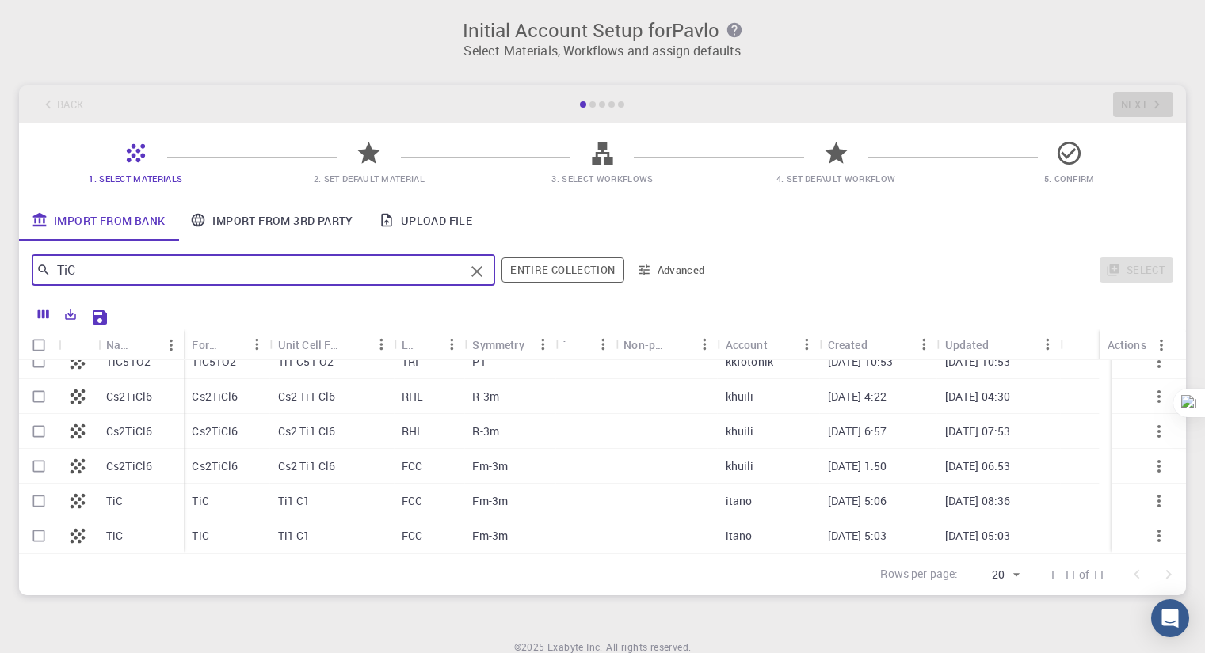
type input "TiC"
click at [40, 499] on input "Select row" at bounding box center [39, 501] width 30 height 30
checkbox input "true"
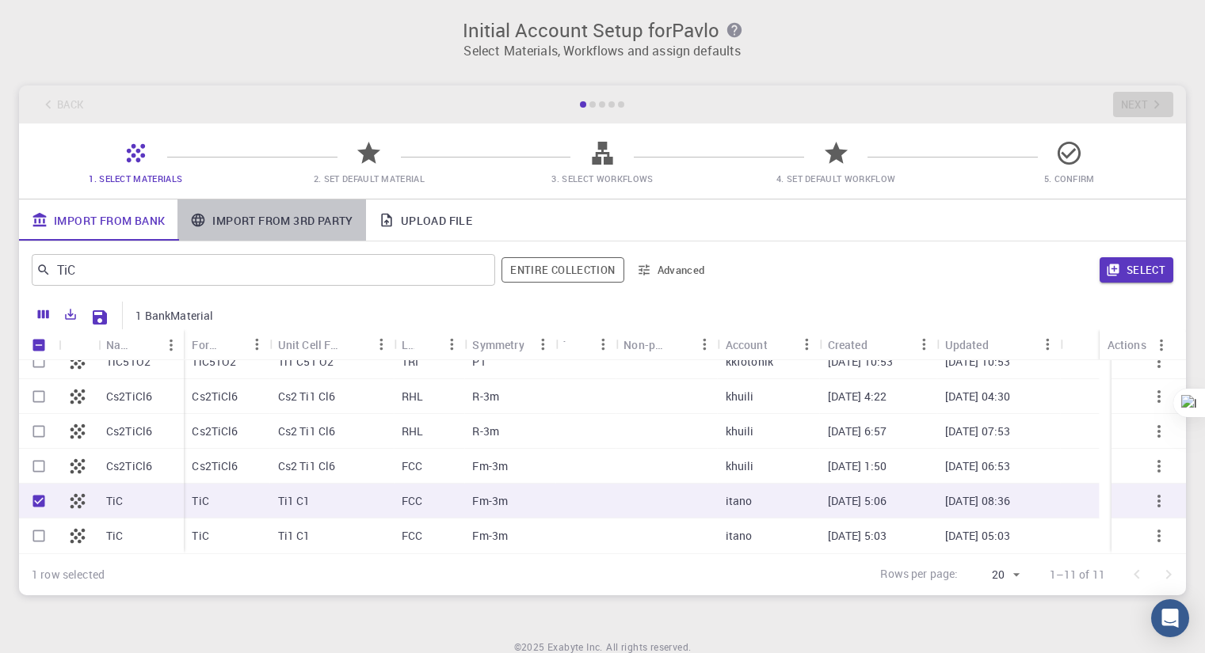
click at [265, 216] on link "Import From 3rd Party" at bounding box center [271, 220] width 188 height 41
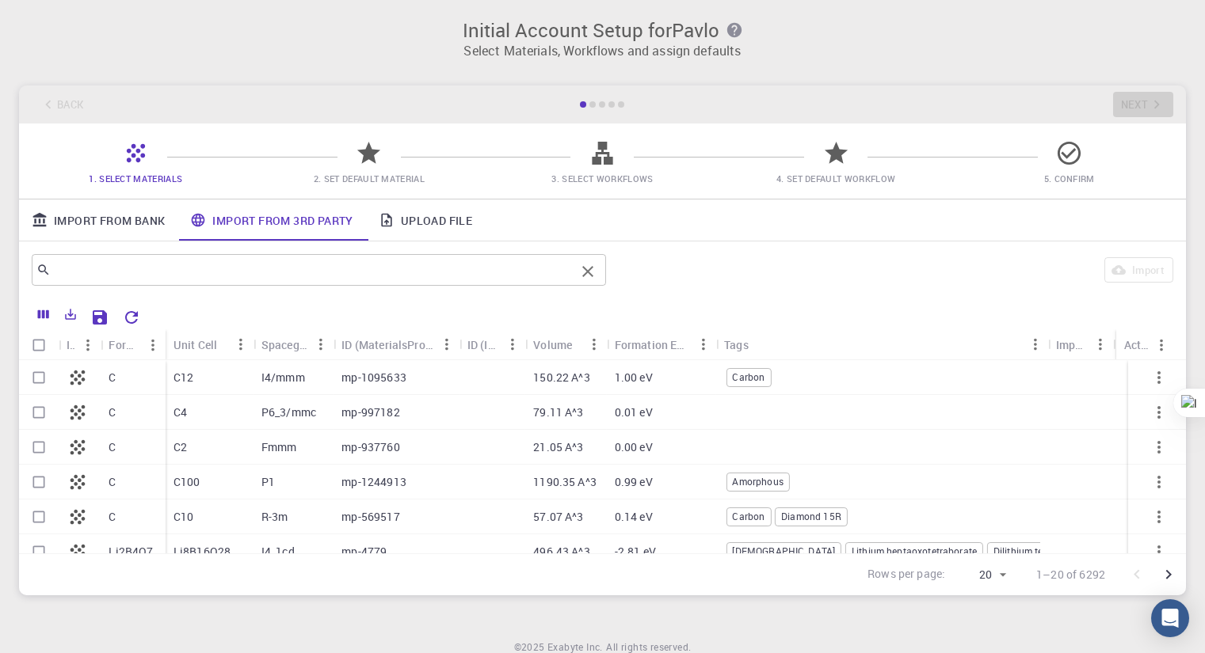
click at [122, 273] on input "text" at bounding box center [313, 270] width 524 height 22
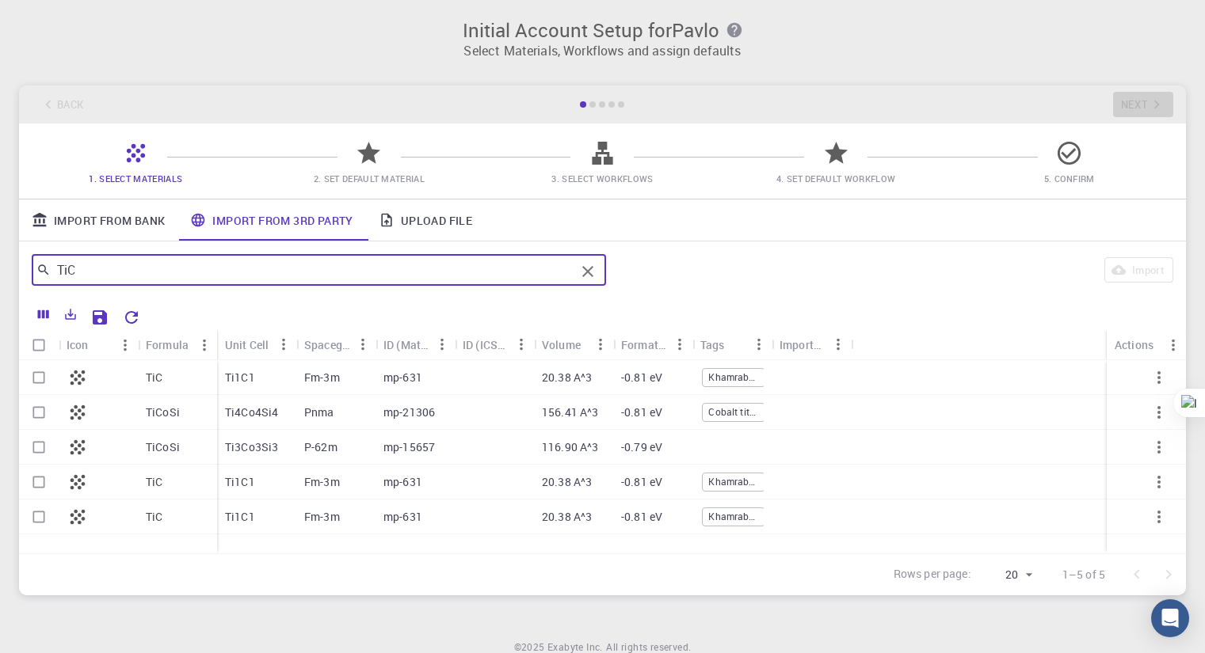
type input "TiC"
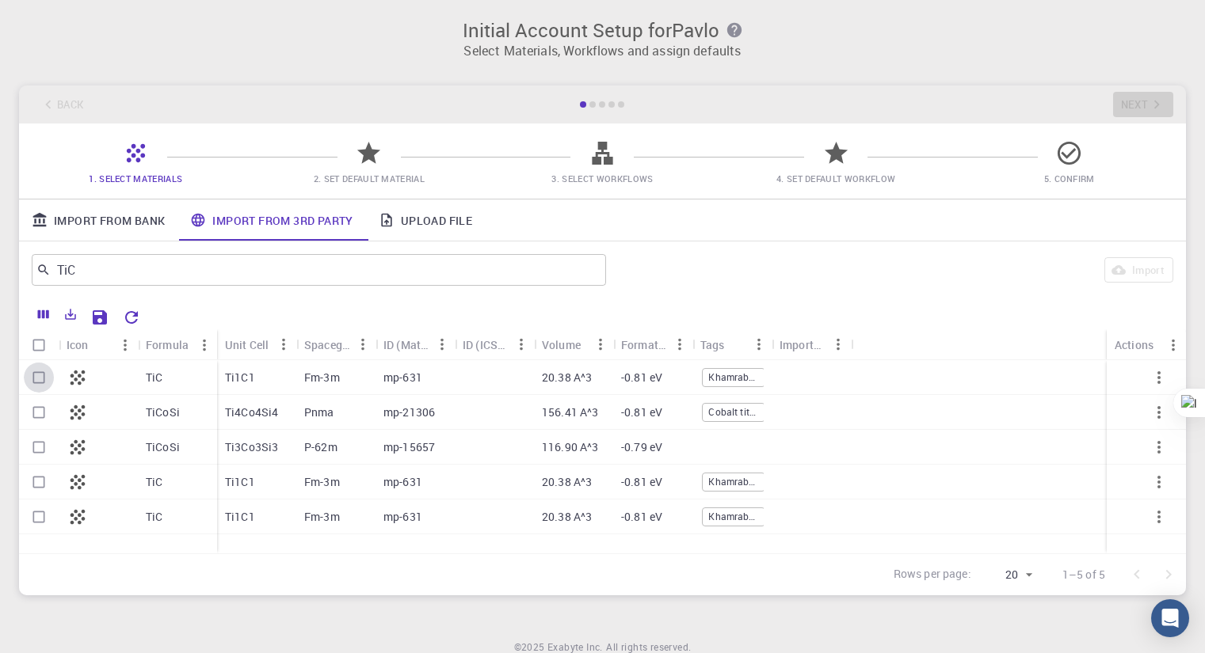
click at [37, 375] on input "Select row" at bounding box center [39, 378] width 30 height 30
checkbox input "true"
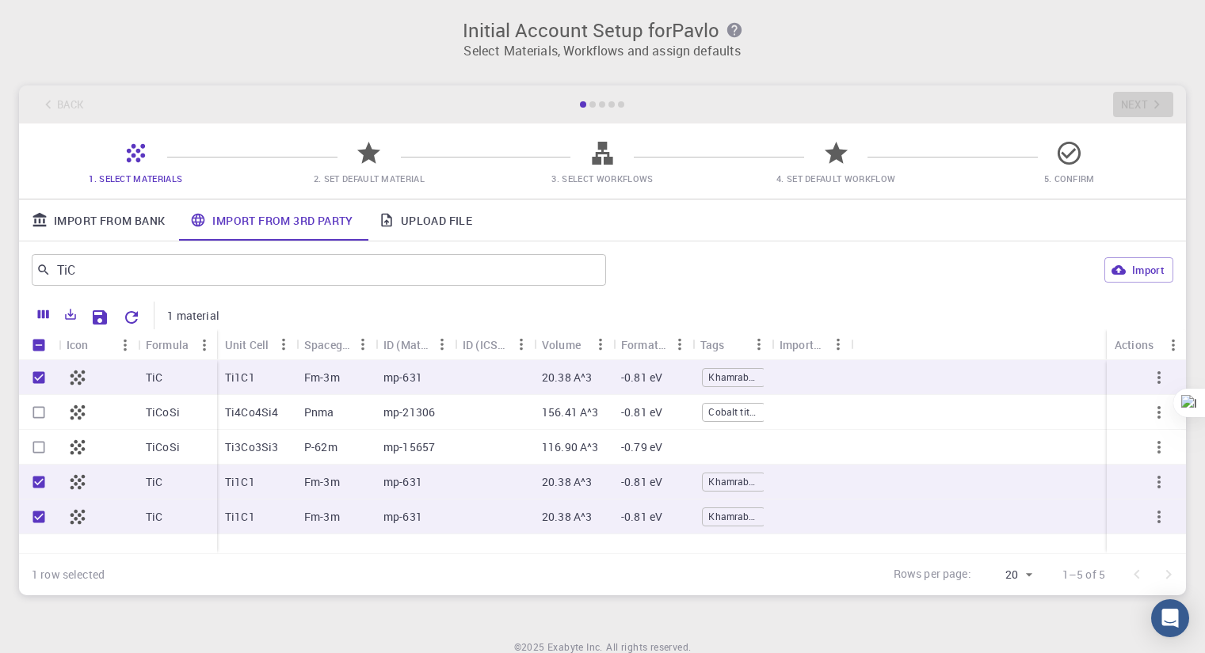
click at [41, 480] on input "Unselect row" at bounding box center [39, 482] width 30 height 30
checkbox input "false"
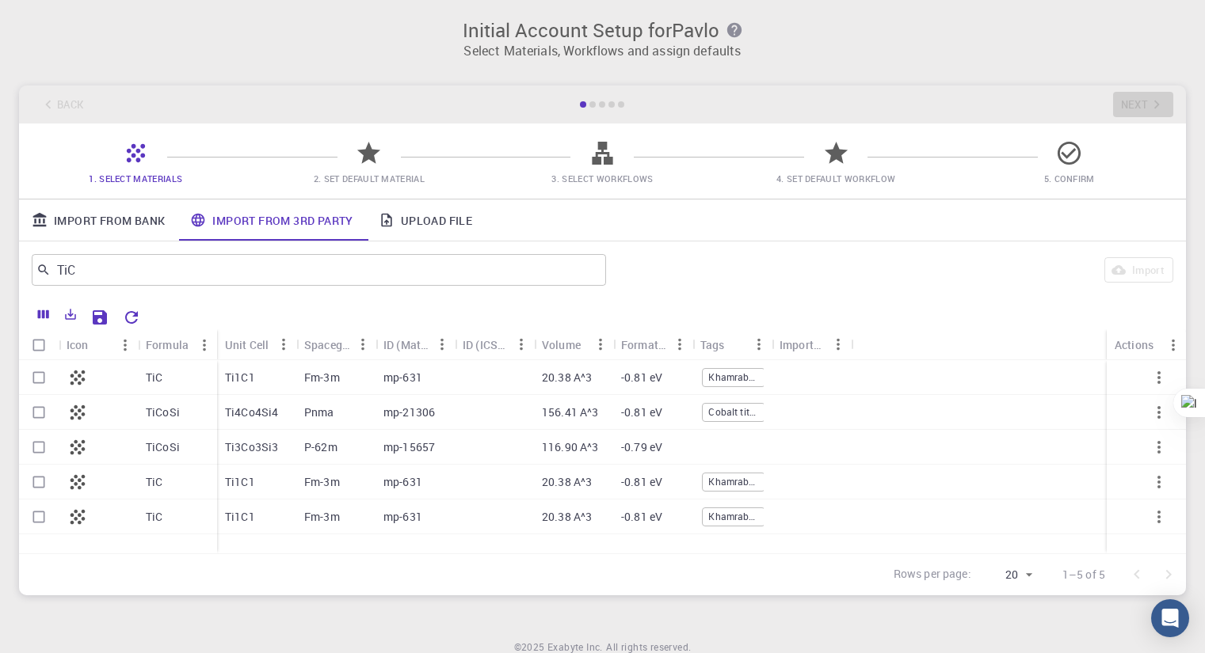
click at [39, 378] on input "Select row" at bounding box center [39, 378] width 30 height 30
checkbox input "true"
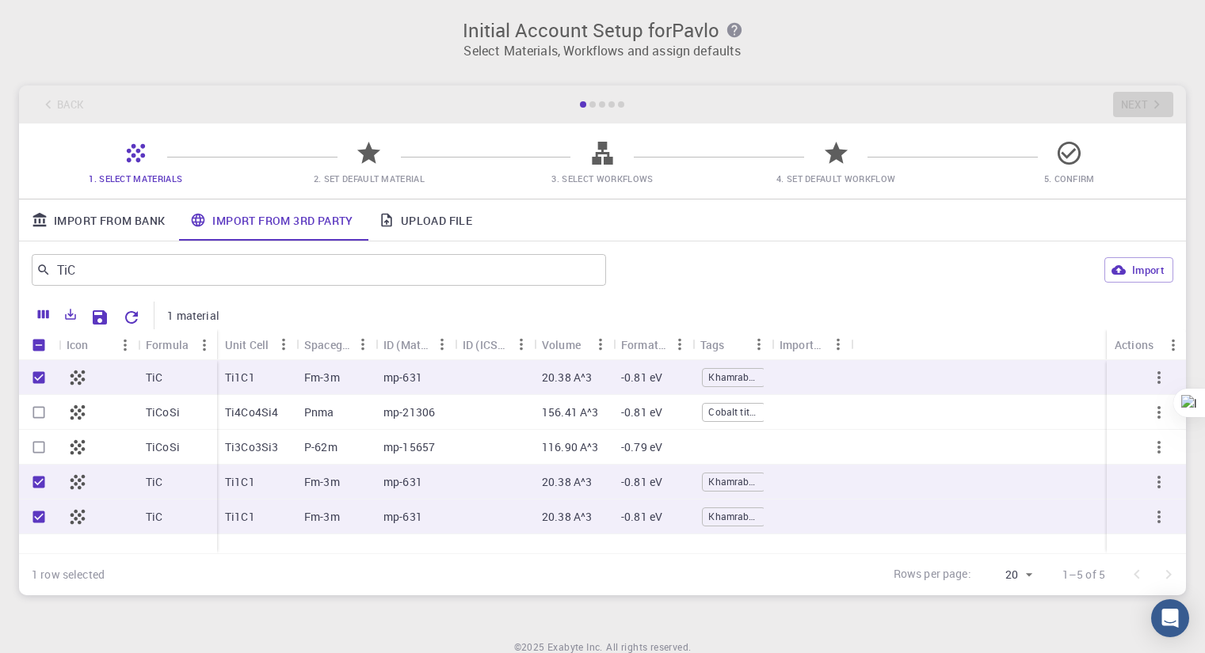
click at [372, 155] on icon at bounding box center [368, 153] width 23 height 22
click at [1136, 265] on button "Import" at bounding box center [1138, 269] width 69 height 25
checkbox input "false"
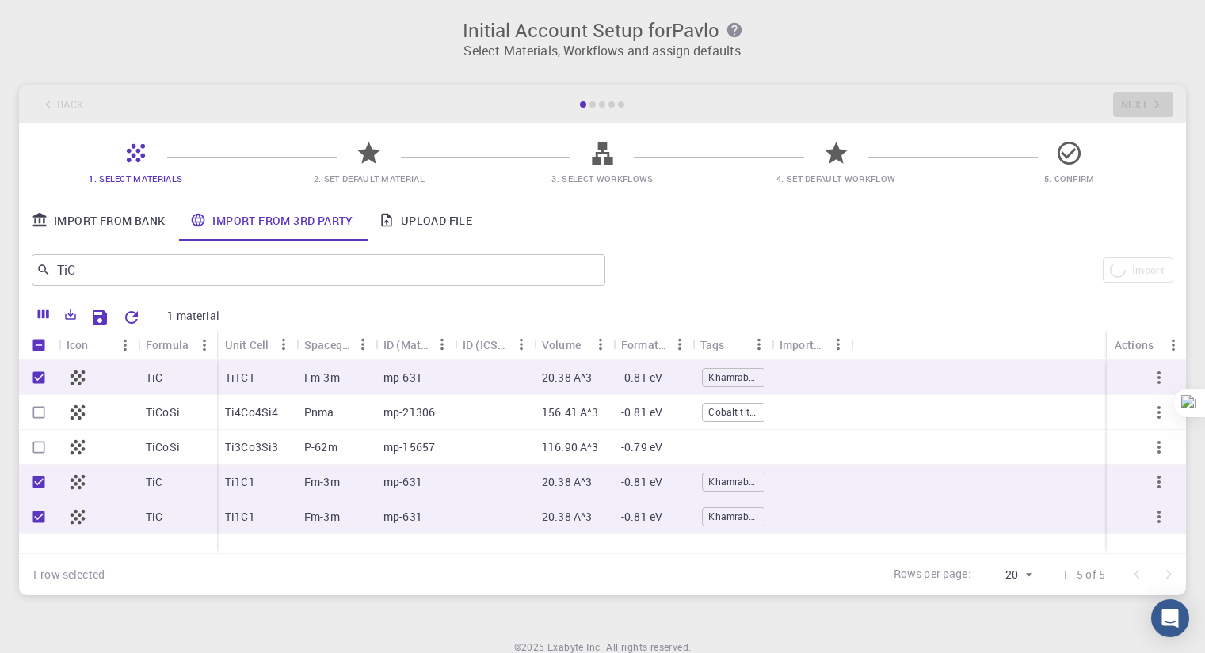
checkbox input "false"
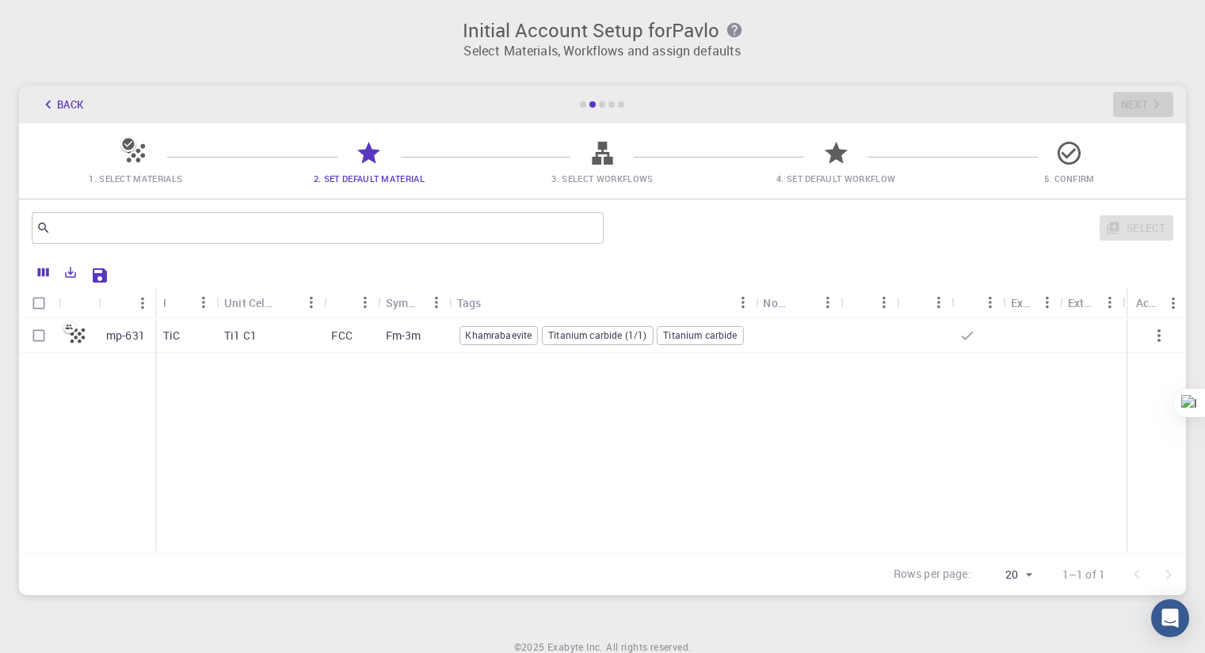
click at [41, 334] on input "Select row" at bounding box center [39, 336] width 30 height 30
checkbox input "true"
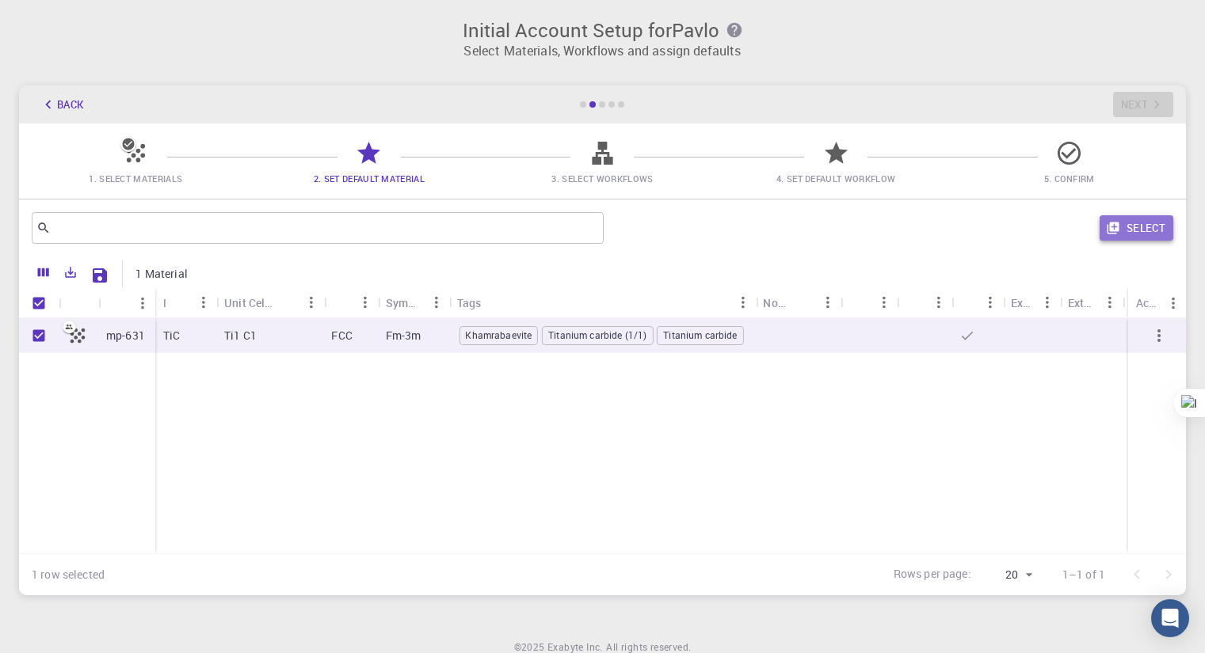
click at [1129, 227] on button "Select" at bounding box center [1136, 227] width 74 height 25
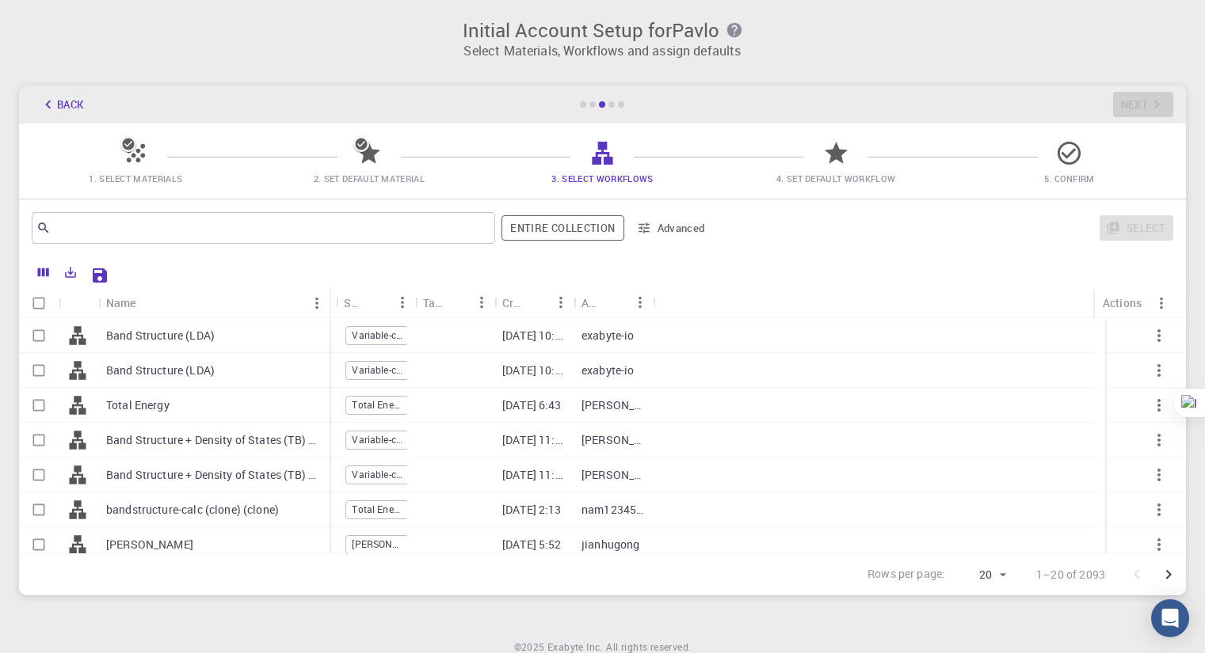
drag, startPoint x: 177, startPoint y: 291, endPoint x: 329, endPoint y: 300, distance: 152.4
click at [329, 300] on div "Name" at bounding box center [331, 302] width 16 height 31
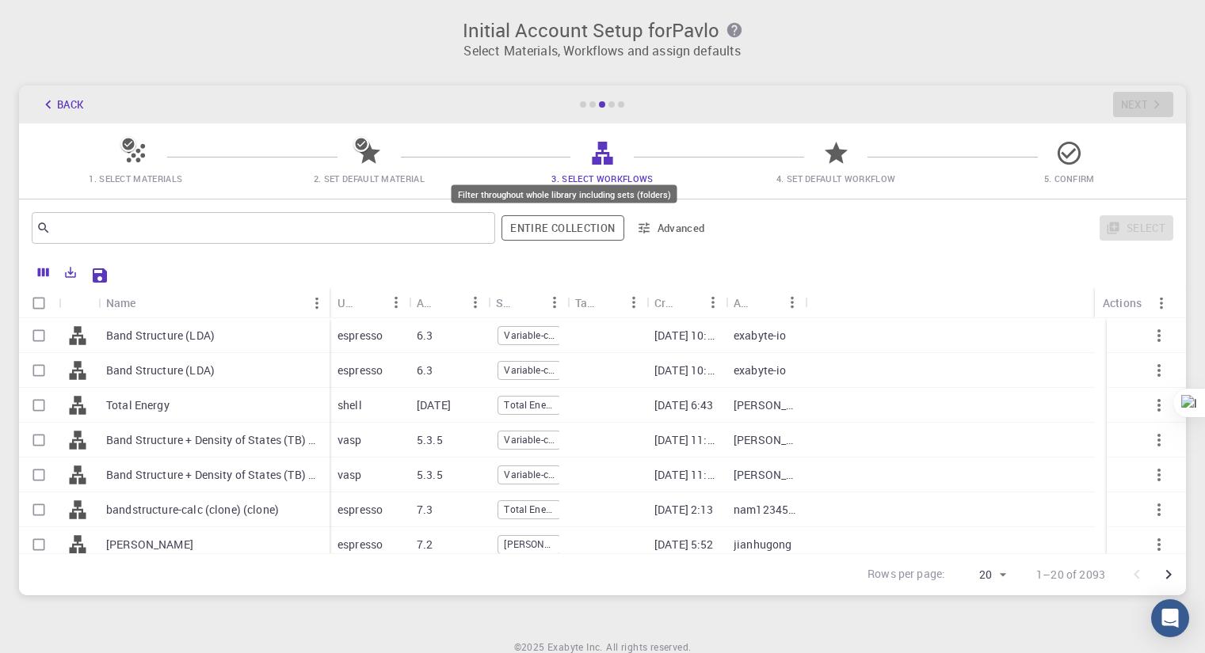
click at [554, 226] on button "Entire collection" at bounding box center [562, 227] width 122 height 25
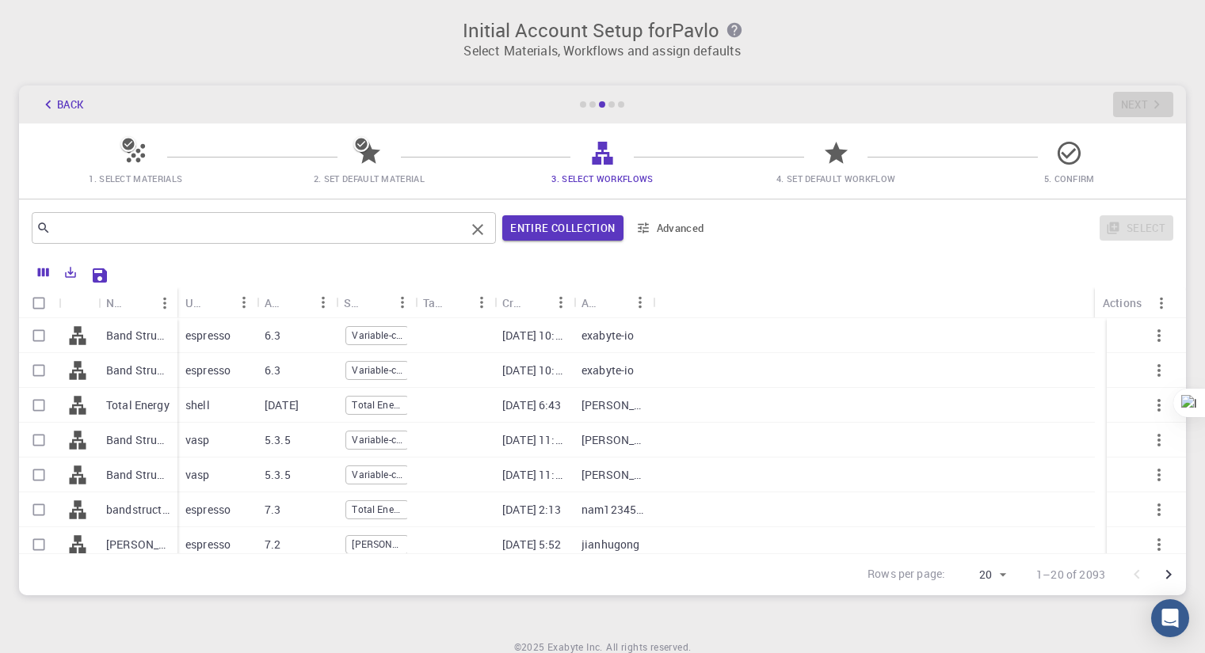
click at [190, 229] on input "text" at bounding box center [258, 228] width 414 height 22
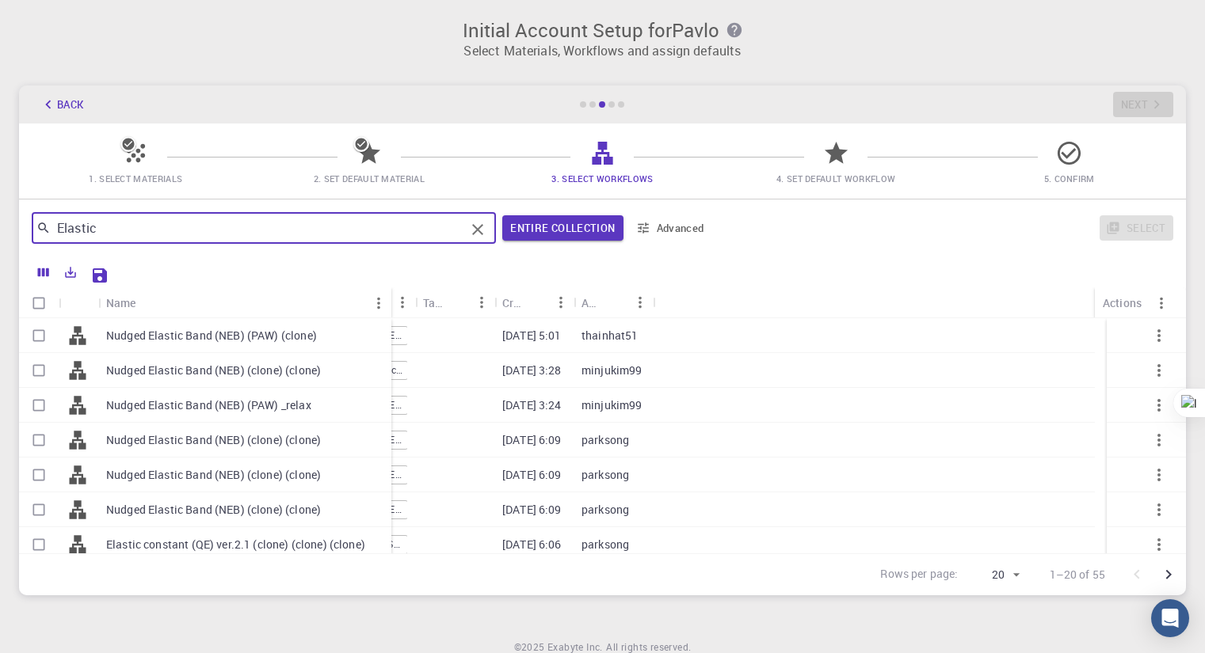
drag, startPoint x: 173, startPoint y: 291, endPoint x: 386, endPoint y: 319, distance: 215.6
click at [386, 319] on div "Name Used application Application Version Subworkflows Tags Created Account Act…" at bounding box center [602, 420] width 1167 height 266
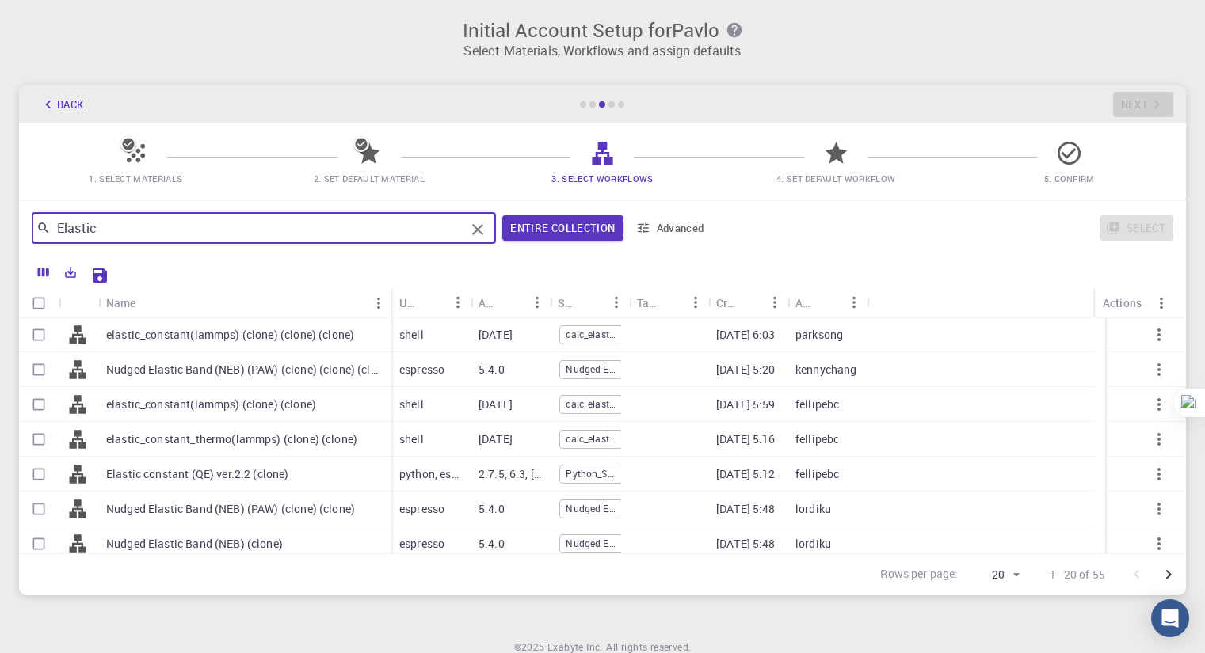
scroll to position [383, 0]
type input "Elastic"
click at [165, 471] on p "Elastic constant (QE) ver.2.2 (clone)" at bounding box center [197, 476] width 183 height 16
checkbox input "true"
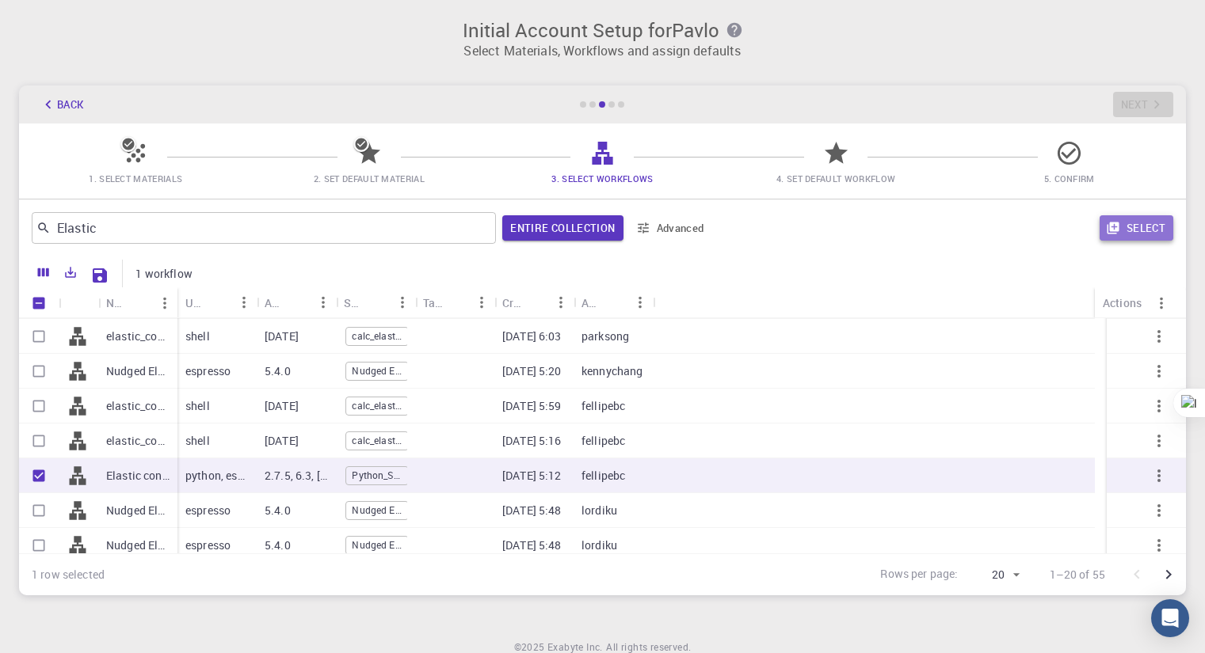
click at [1134, 226] on button "Select" at bounding box center [1136, 227] width 74 height 25
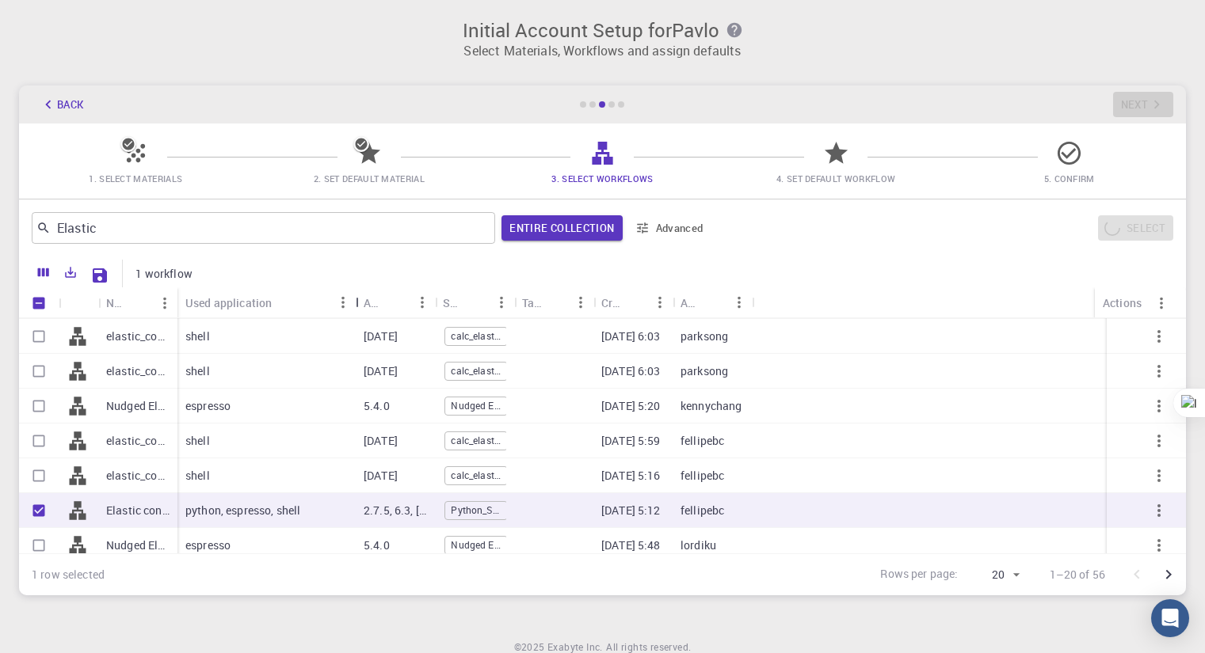
drag, startPoint x: 257, startPoint y: 299, endPoint x: 356, endPoint y: 311, distance: 99.8
click at [356, 311] on div "Used application" at bounding box center [357, 302] width 16 height 31
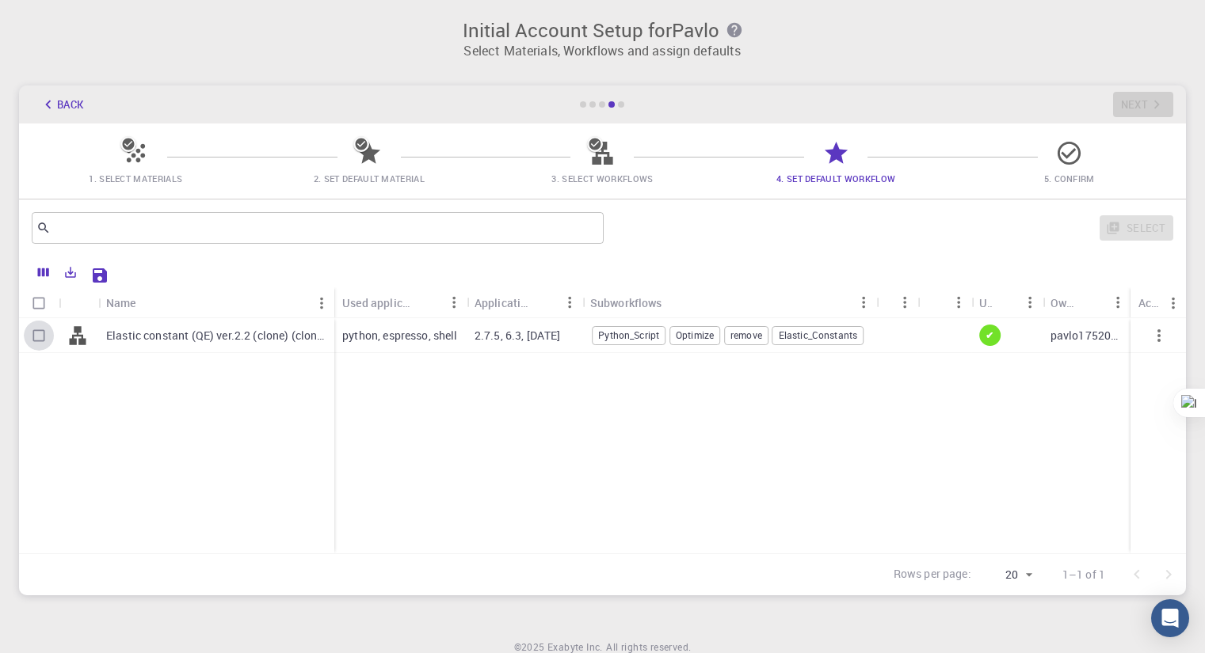
click at [37, 337] on input "Select row" at bounding box center [39, 336] width 30 height 30
checkbox input "true"
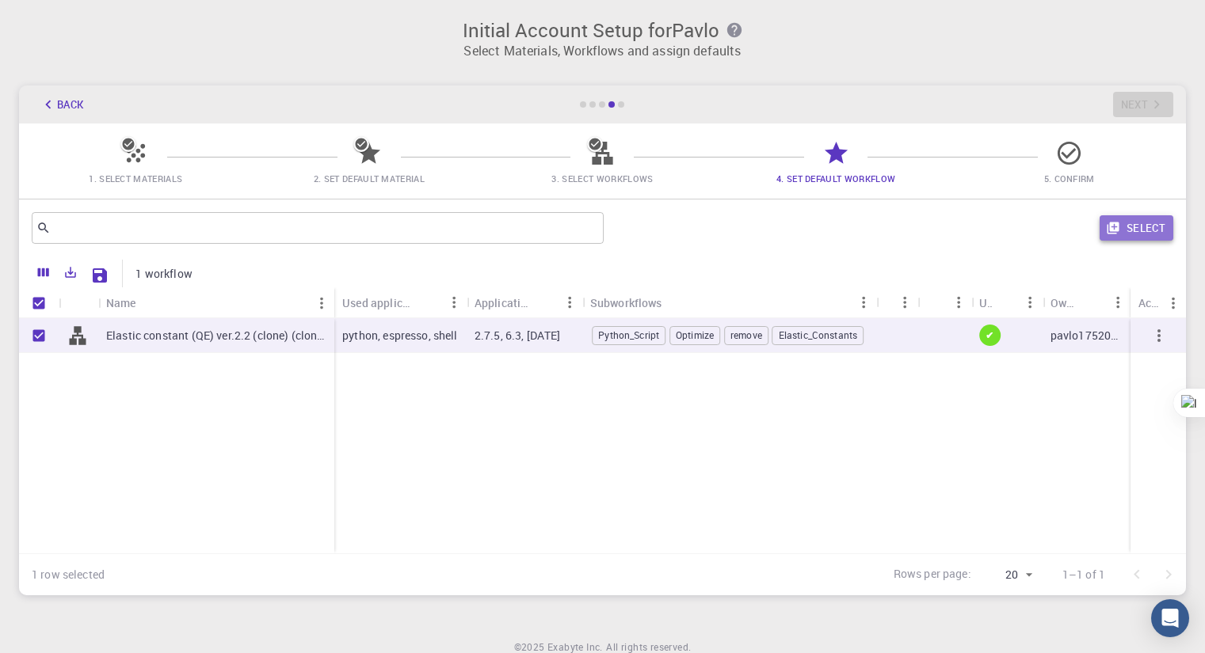
click at [1136, 227] on button "Select" at bounding box center [1136, 227] width 74 height 25
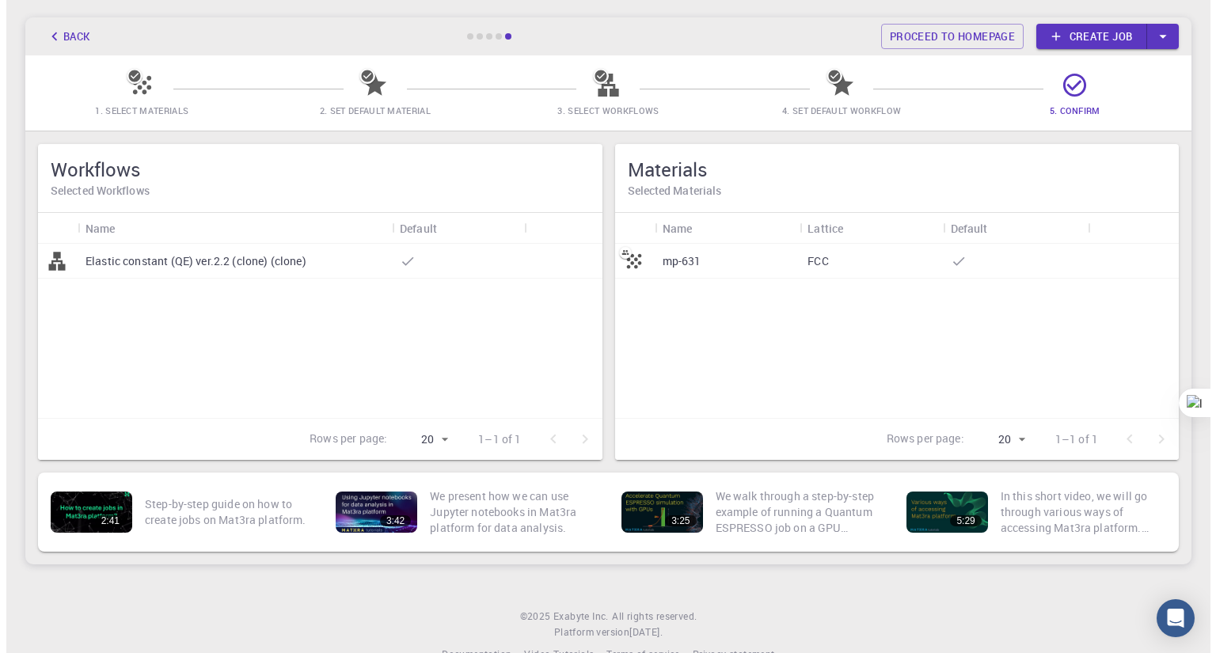
scroll to position [0, 0]
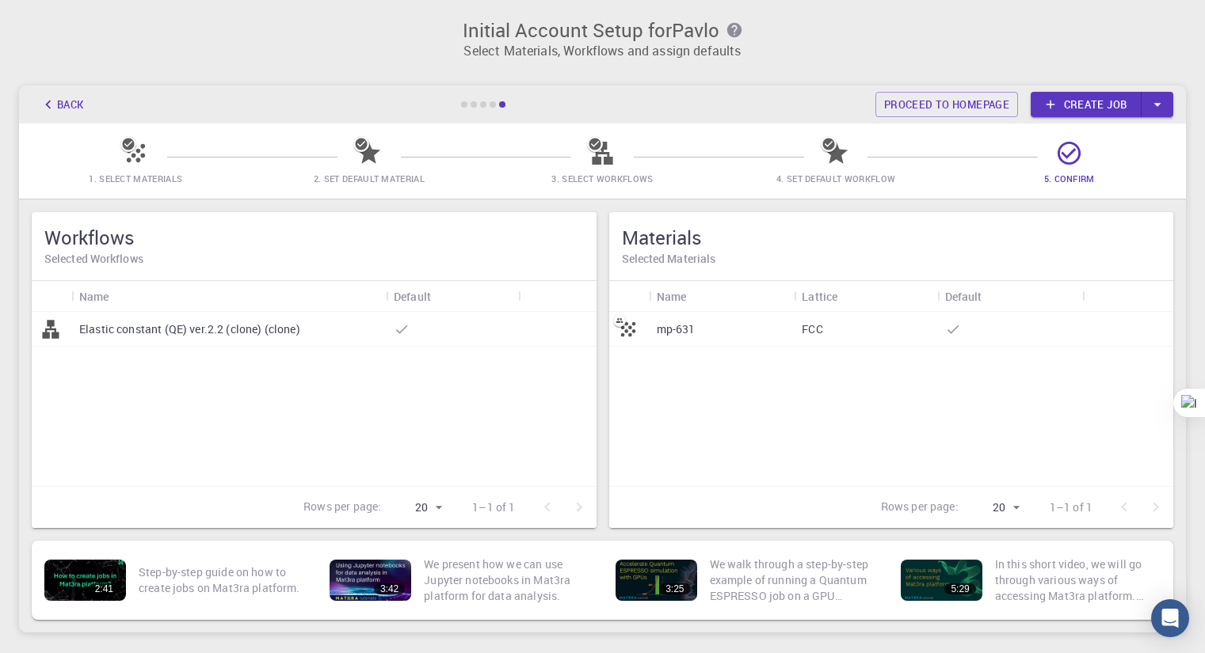
drag, startPoint x: 1083, startPoint y: 97, endPoint x: 1085, endPoint y: 132, distance: 34.9
click at [1083, 97] on link "Create job" at bounding box center [1085, 104] width 111 height 25
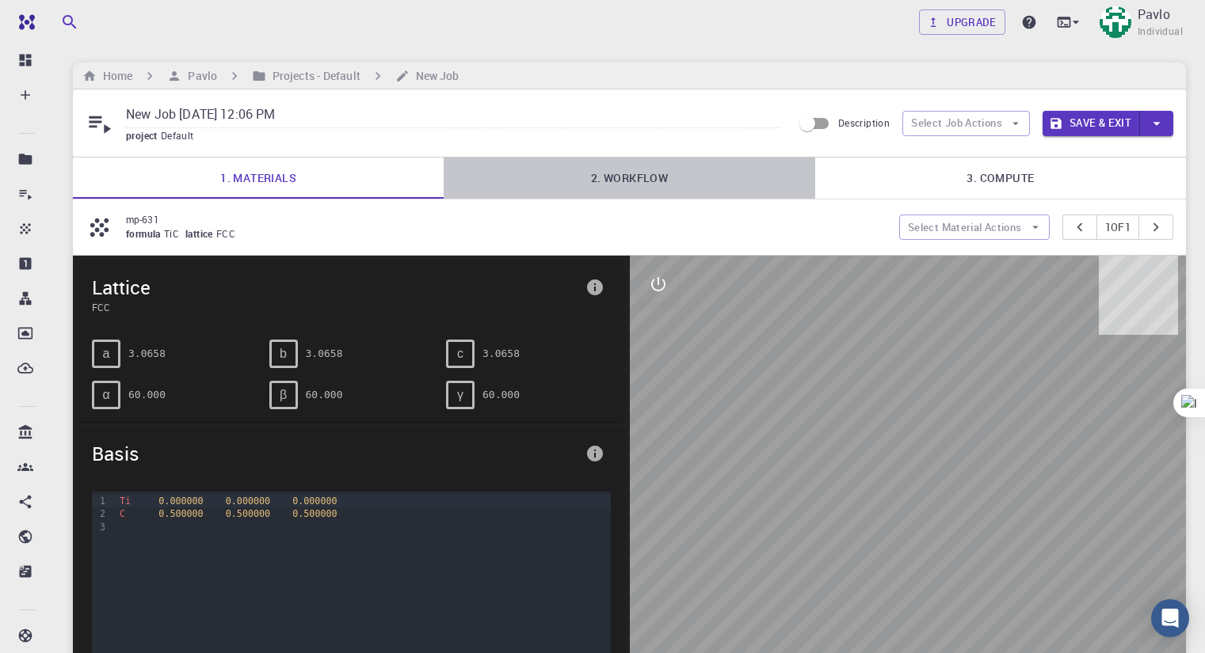
click at [623, 173] on link "2. Workflow" at bounding box center [628, 178] width 371 height 41
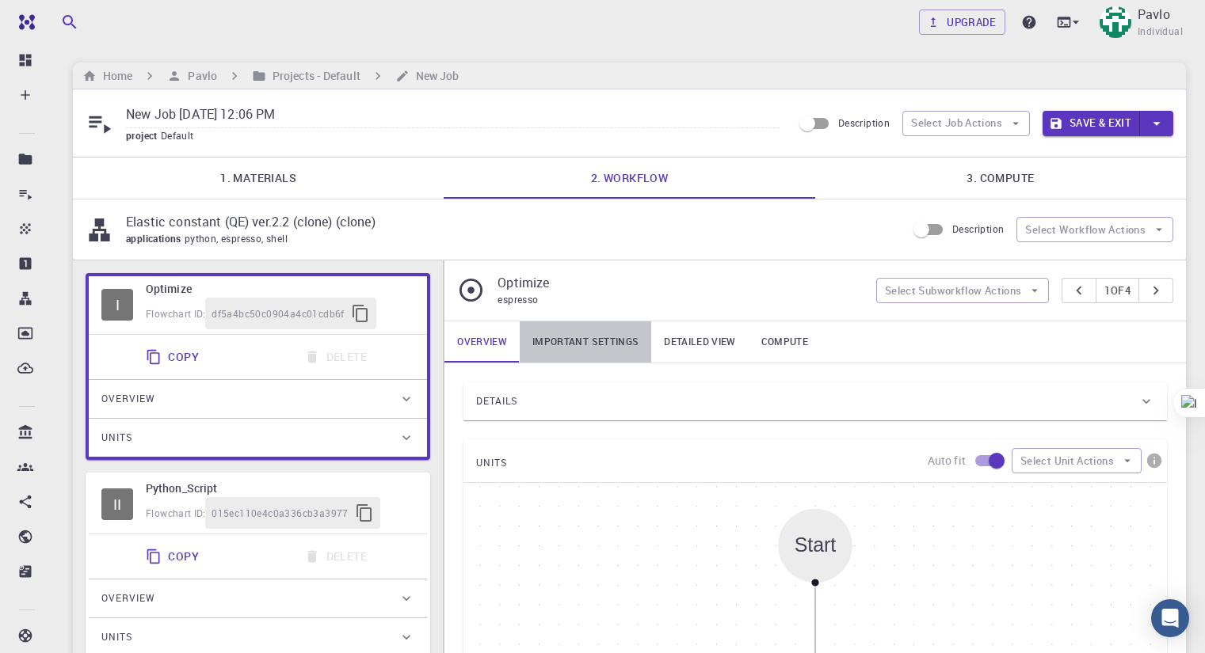
click at [598, 337] on link "Important settings" at bounding box center [585, 342] width 131 height 41
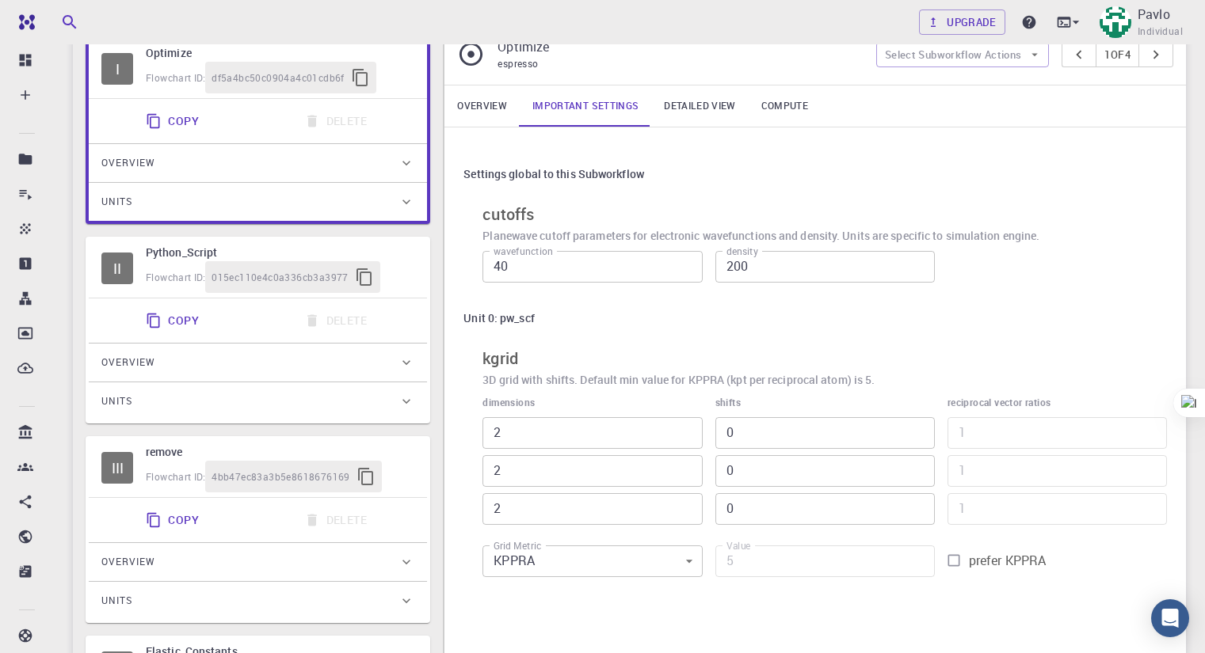
scroll to position [317, 0]
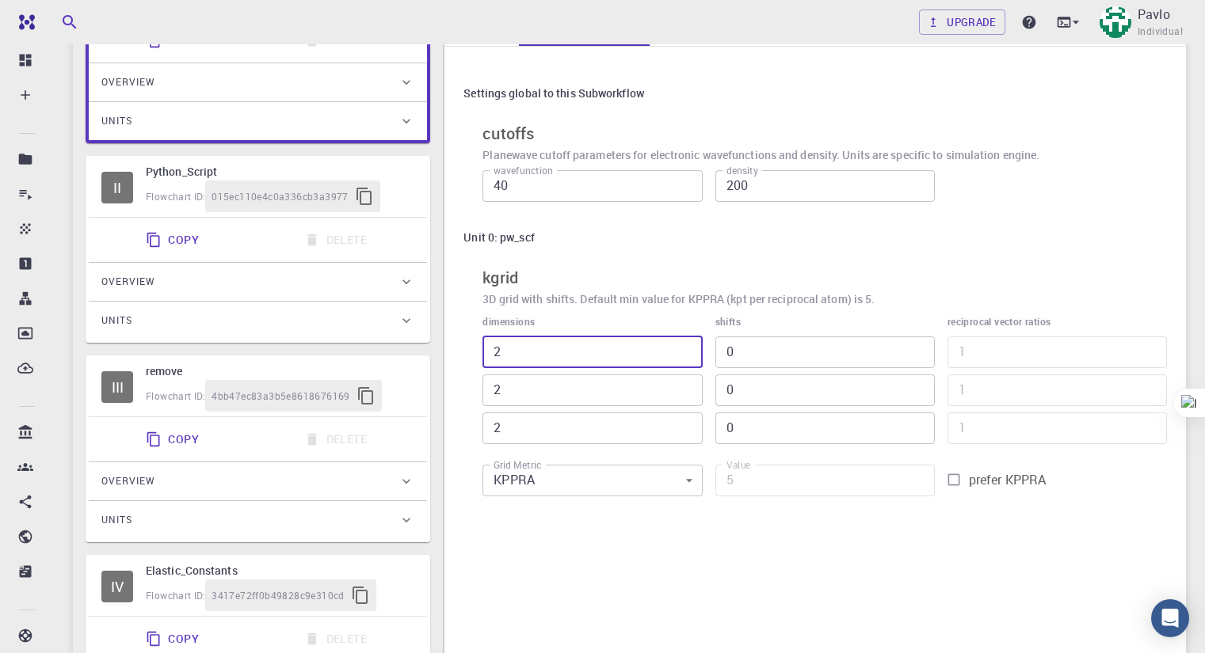
drag, startPoint x: 500, startPoint y: 348, endPoint x: 482, endPoint y: 348, distance: 17.4
click at [482, 348] on input "2" at bounding box center [591, 353] width 219 height 32
type input "4"
type input "32"
type input "4"
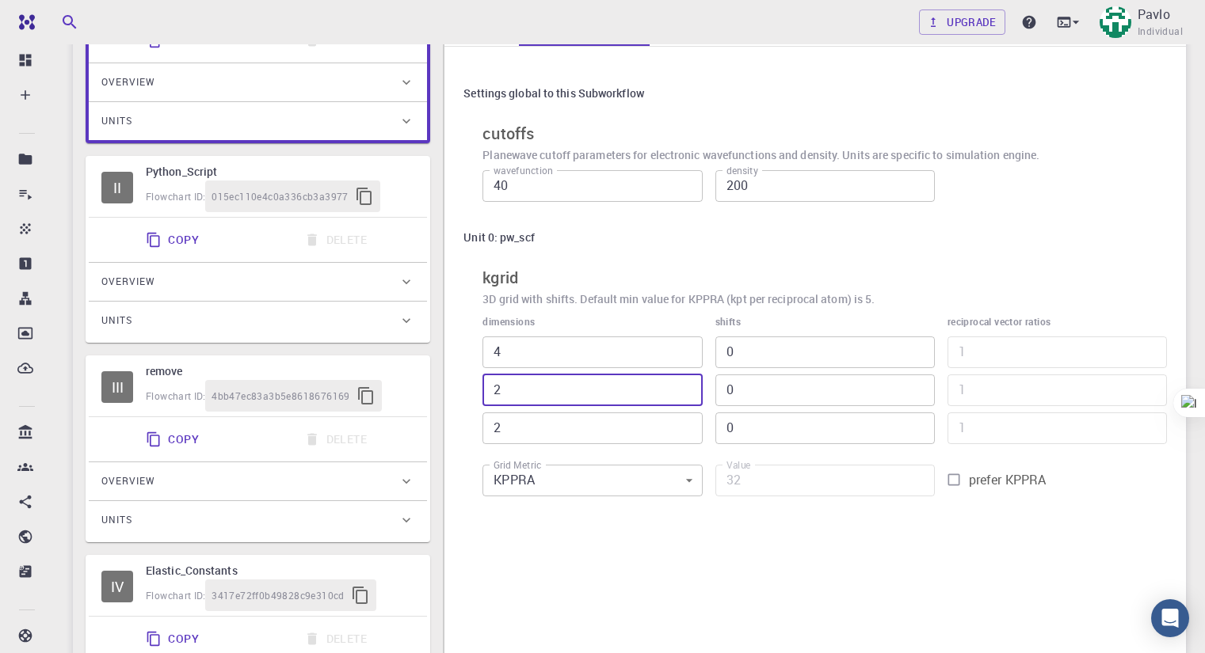
drag, startPoint x: 504, startPoint y: 388, endPoint x: 490, endPoint y: 386, distance: 13.7
click at [490, 386] on input "2" at bounding box center [591, 391] width 219 height 32
type input "4"
type input "64"
type input "4"
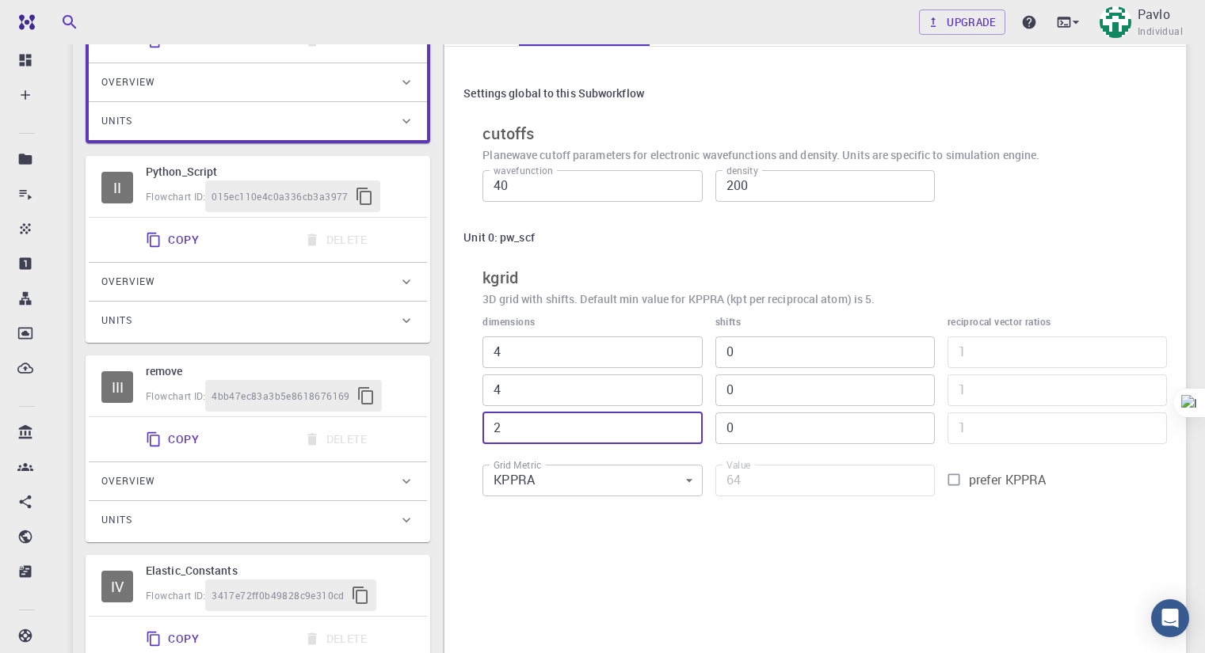
drag, startPoint x: 506, startPoint y: 426, endPoint x: 489, endPoint y: 426, distance: 16.6
click at [490, 425] on input "2" at bounding box center [591, 429] width 219 height 32
type input "4"
type input "128"
type input "4"
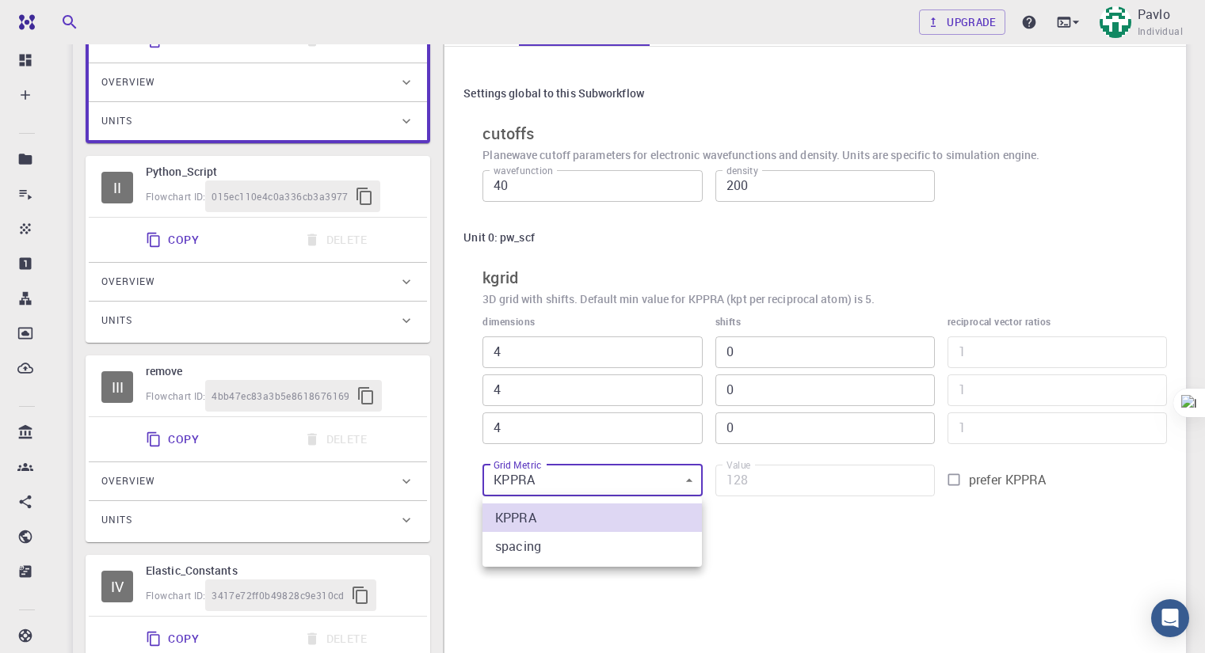
click at [659, 480] on body "Free Dashboard Create New Job New Material Create Material Upload File Import f…" at bounding box center [602, 310] width 1205 height 1254
click at [659, 480] on div at bounding box center [602, 326] width 1205 height 653
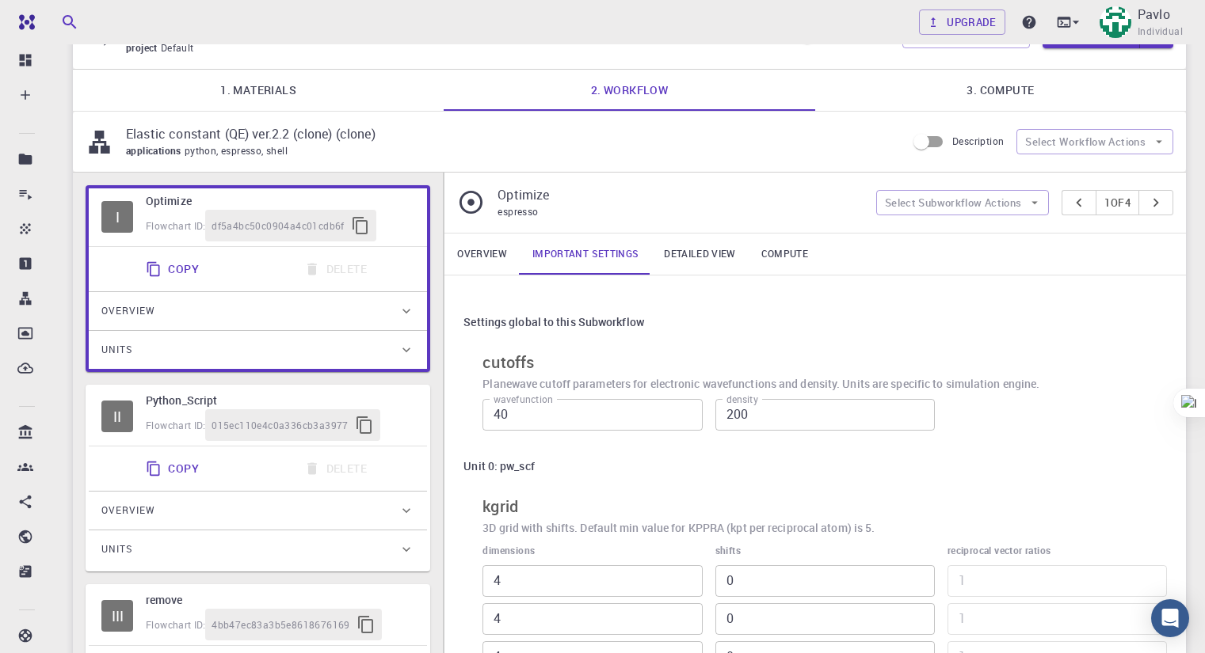
scroll to position [79, 0]
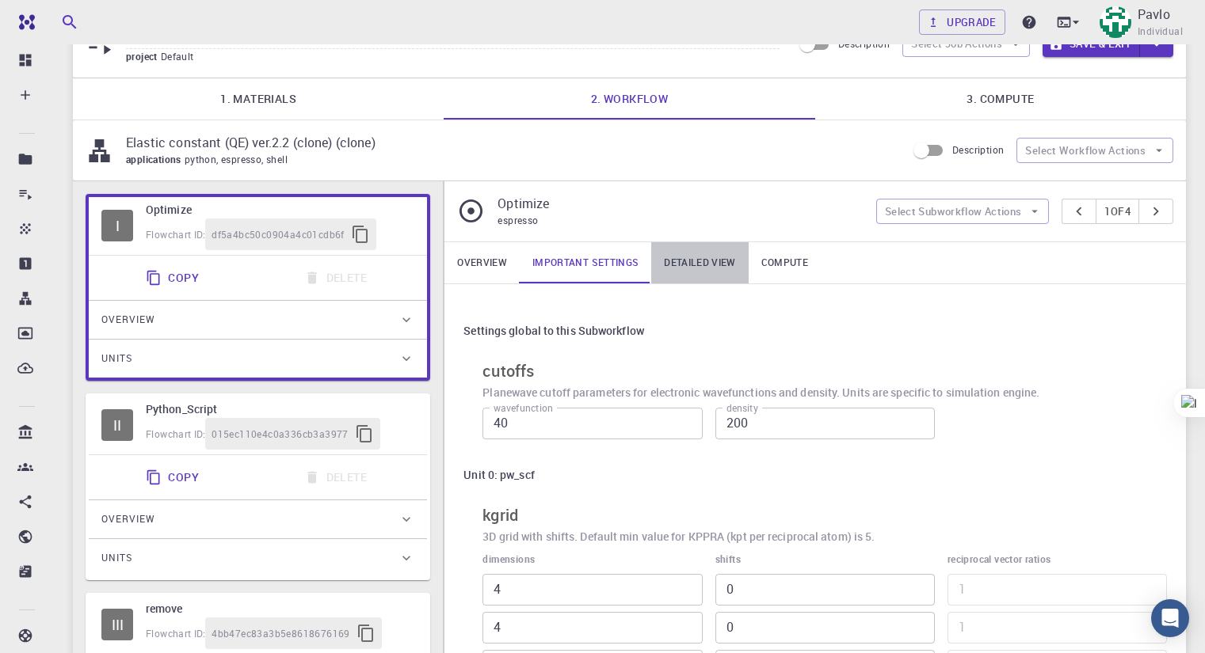
click at [694, 258] on link "Detailed view" at bounding box center [699, 262] width 97 height 41
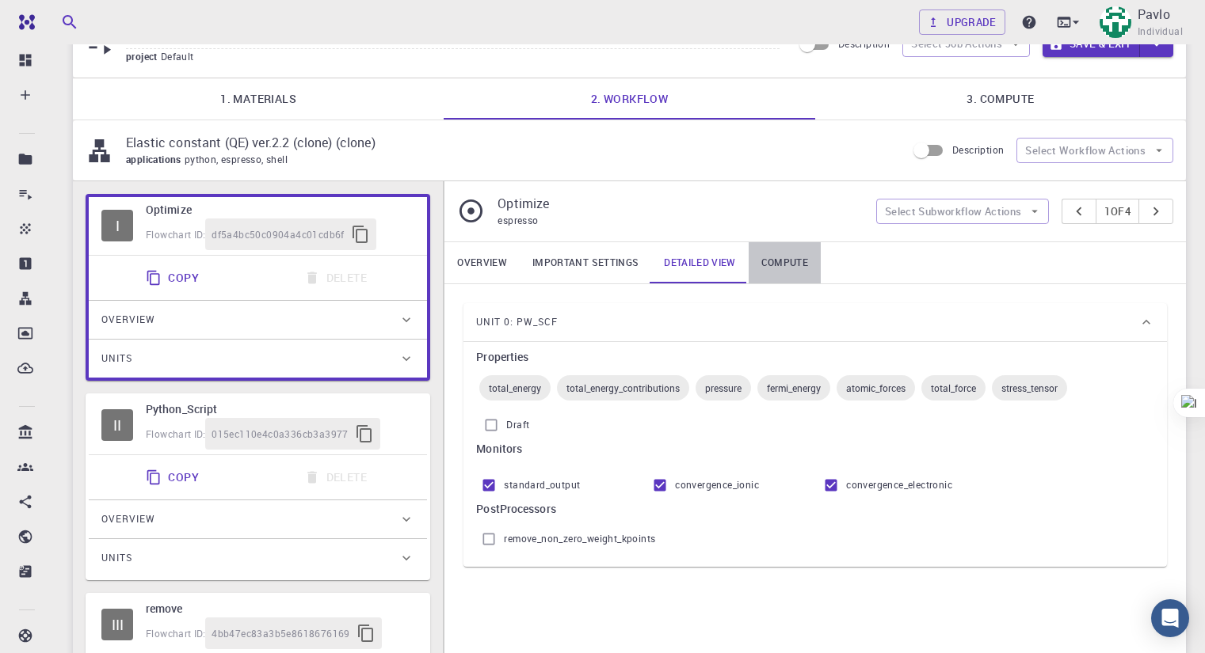
click at [782, 257] on link "Compute" at bounding box center [784, 262] width 72 height 41
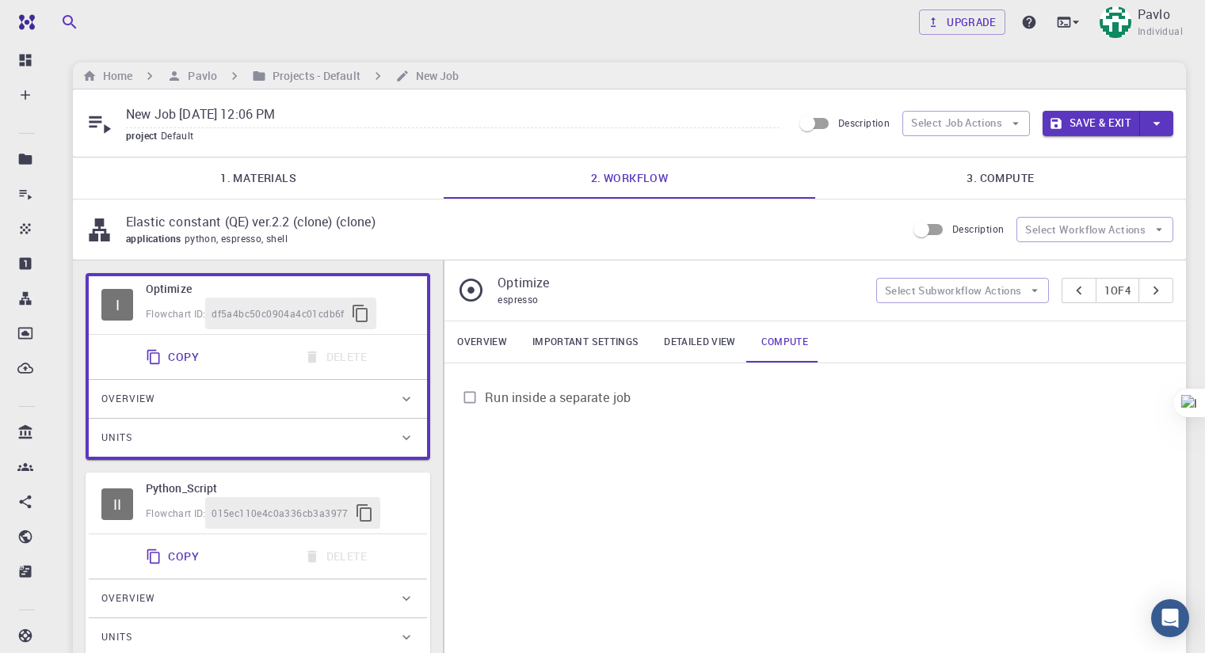
scroll to position [0, 0]
click at [1087, 120] on button "Save & Exit" at bounding box center [1090, 123] width 97 height 25
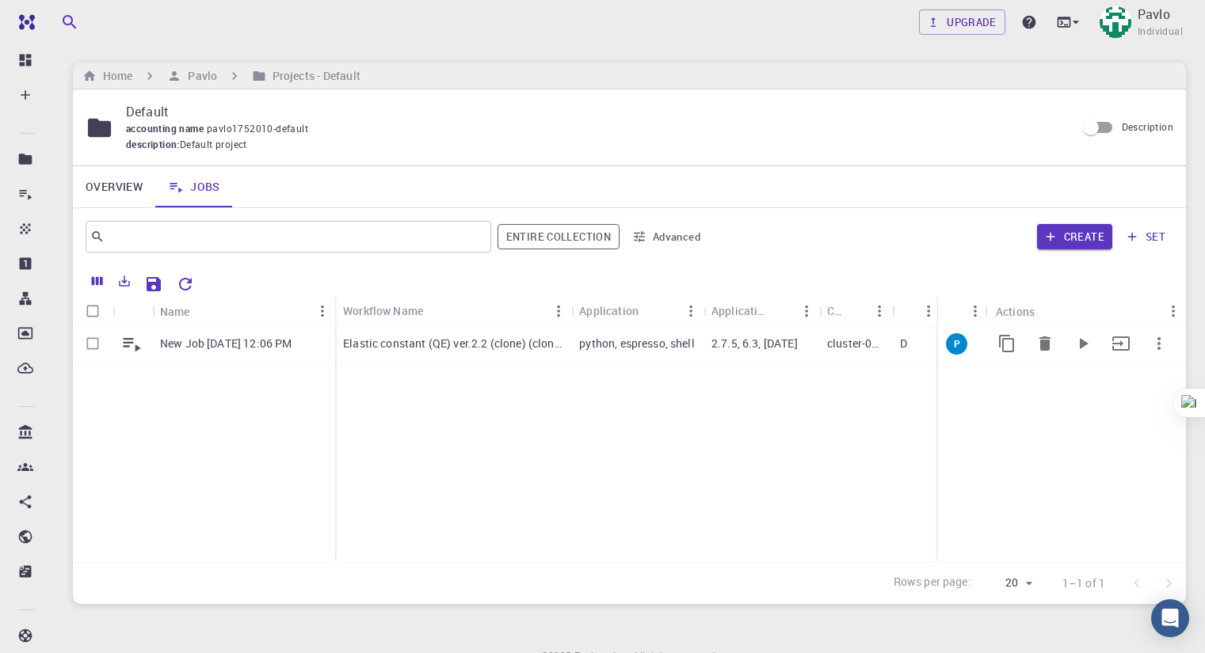
click at [98, 342] on input "Select row" at bounding box center [93, 344] width 30 height 30
checkbox input "true"
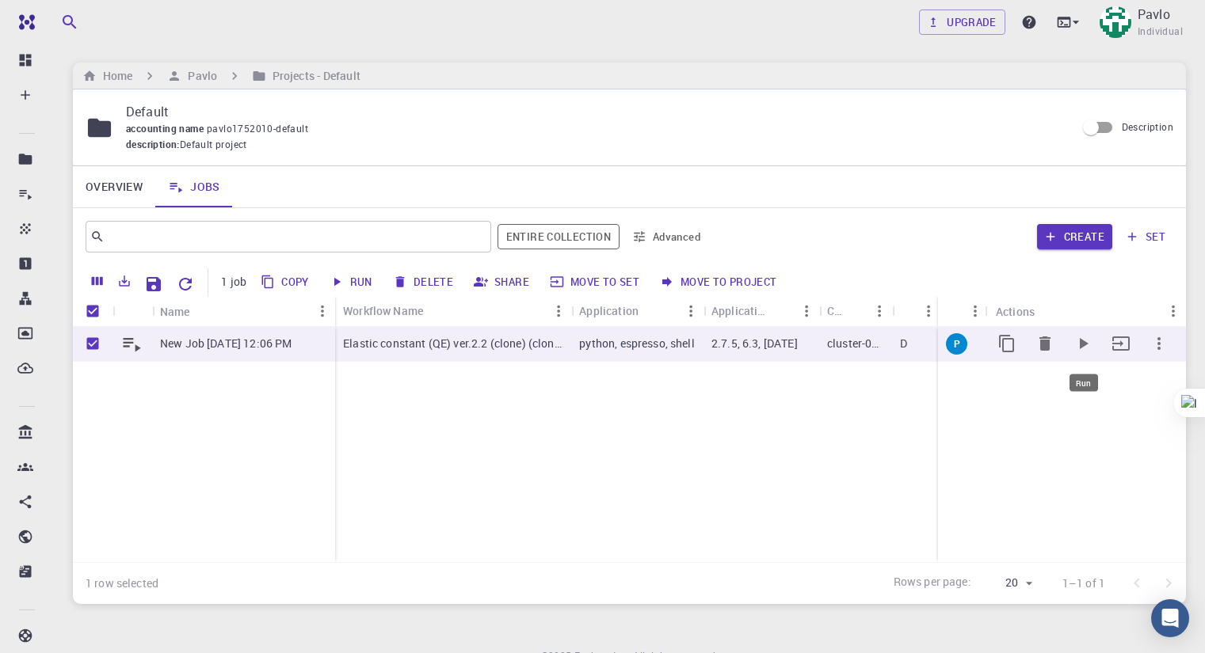
click at [1087, 342] on icon "Run" at bounding box center [1082, 343] width 19 height 19
click at [344, 278] on button "Run" at bounding box center [352, 281] width 54 height 25
checkbox input "false"
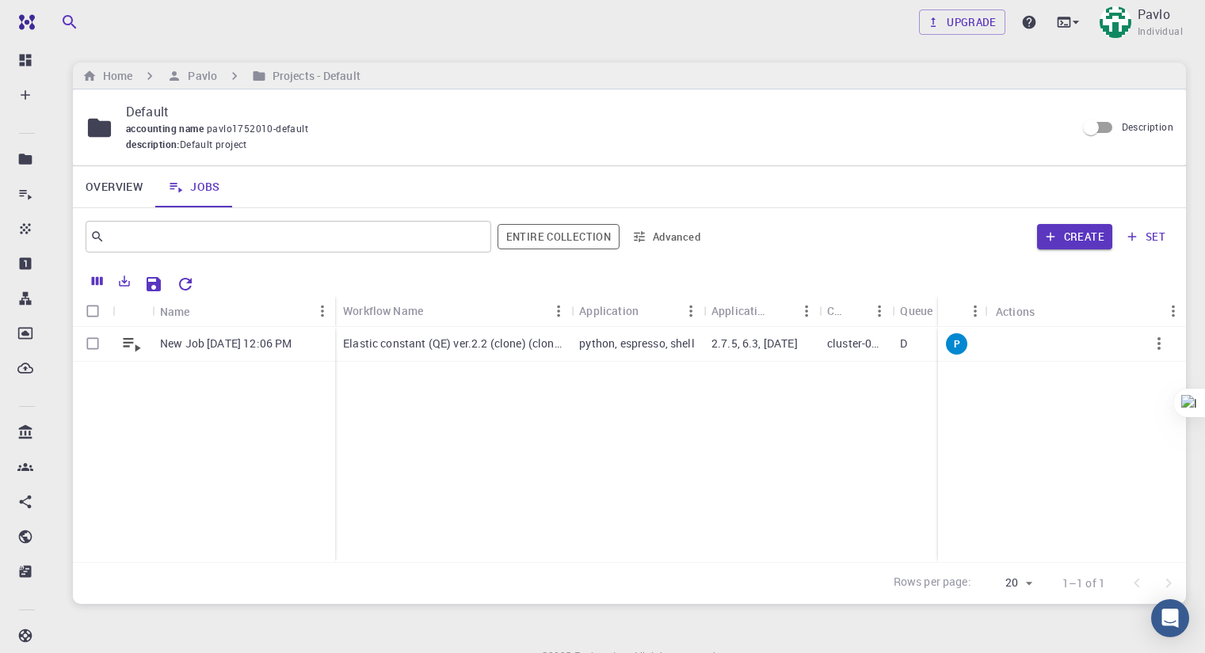
drag, startPoint x: 936, startPoint y: 310, endPoint x: 980, endPoint y: 310, distance: 43.6
click at [980, 310] on div "Name Workflow Name Application Application Version Cluster Queue Nodes Cores Ru…" at bounding box center [629, 311] width 1113 height 31
click at [1159, 344] on icon "button" at bounding box center [1158, 343] width 3 height 13
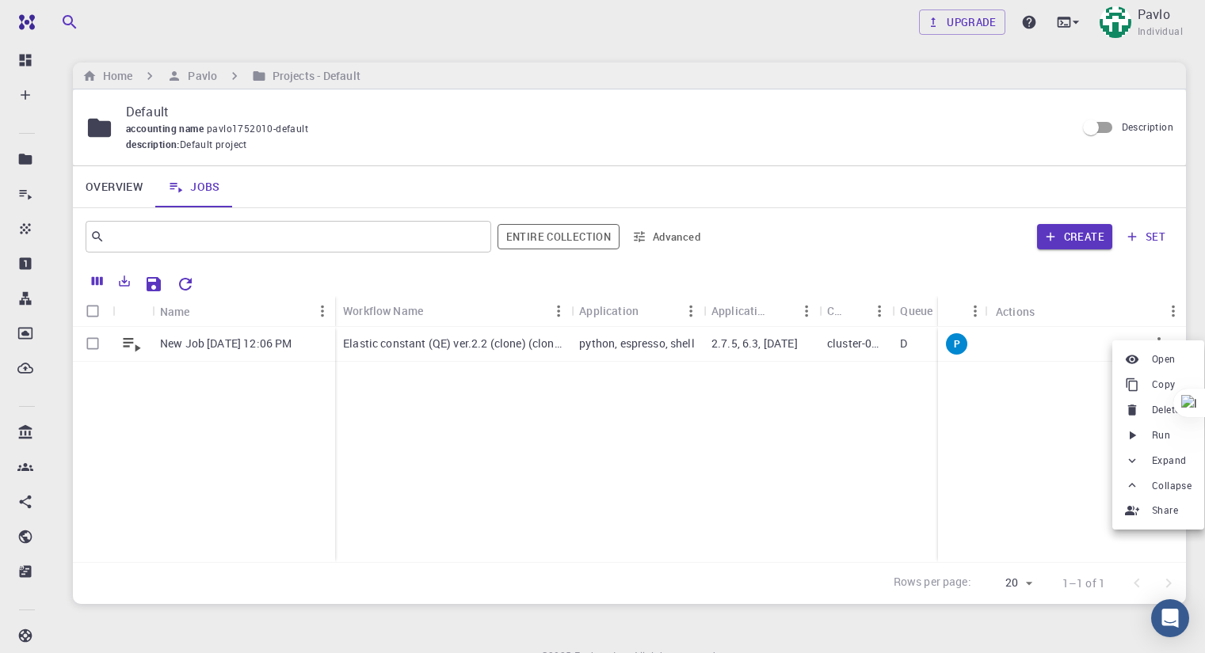
click at [865, 399] on div at bounding box center [602, 326] width 1205 height 653
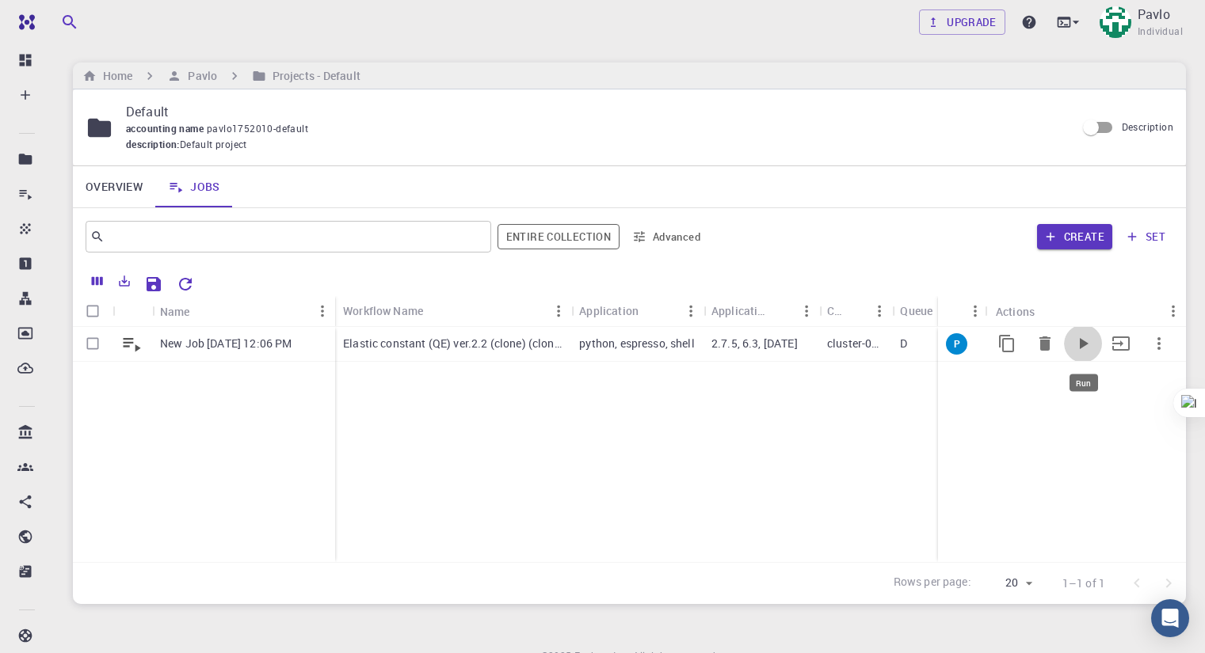
click at [1079, 343] on icon "Run" at bounding box center [1083, 343] width 9 height 11
click at [95, 341] on input "Select row" at bounding box center [93, 344] width 30 height 30
checkbox input "true"
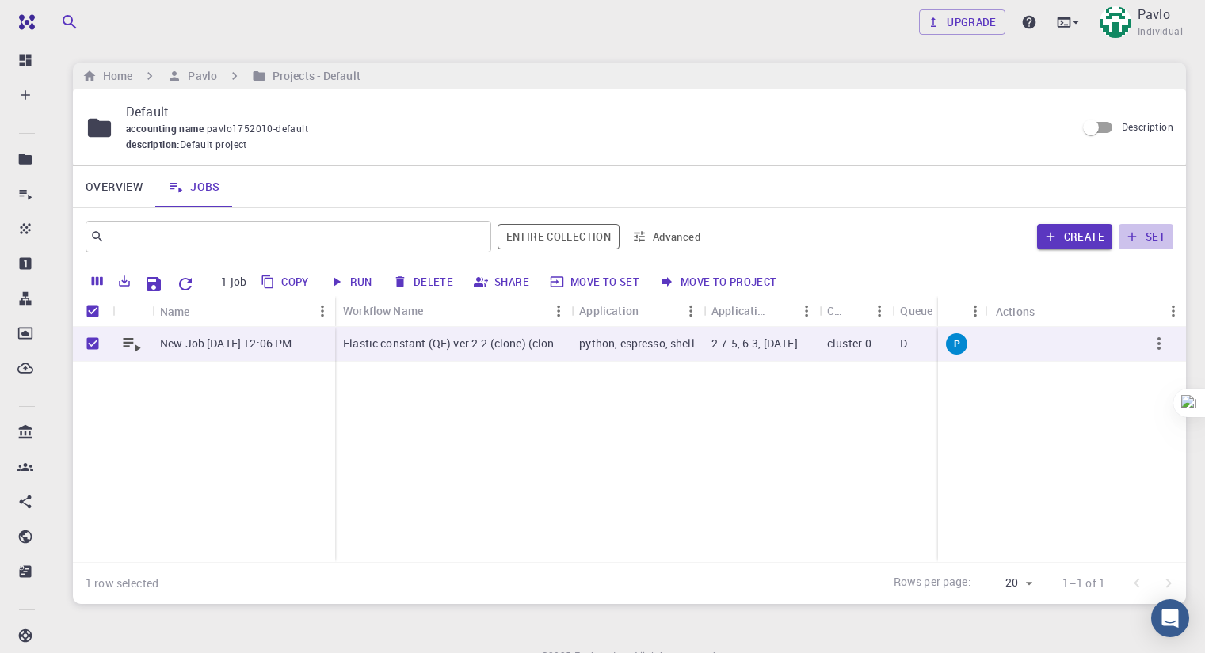
click at [1153, 232] on button "set" at bounding box center [1145, 236] width 55 height 25
click at [701, 277] on button "Move to project" at bounding box center [719, 281] width 128 height 25
checkbox input "false"
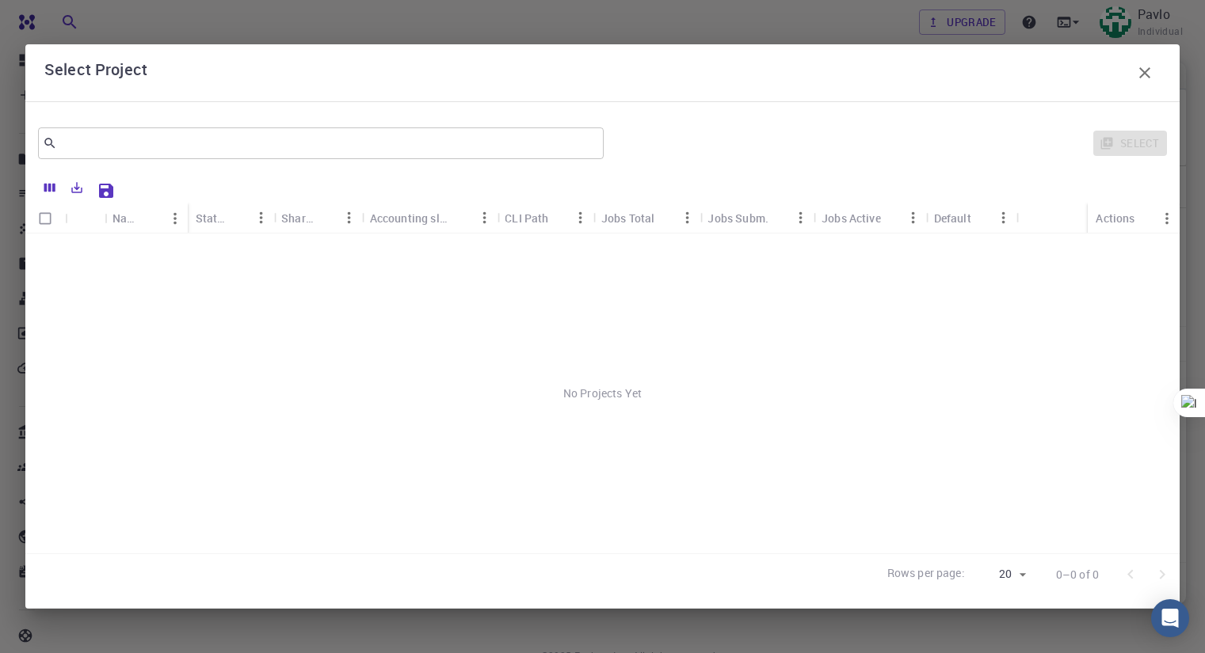
click at [1142, 67] on icon "button" at bounding box center [1144, 72] width 19 height 19
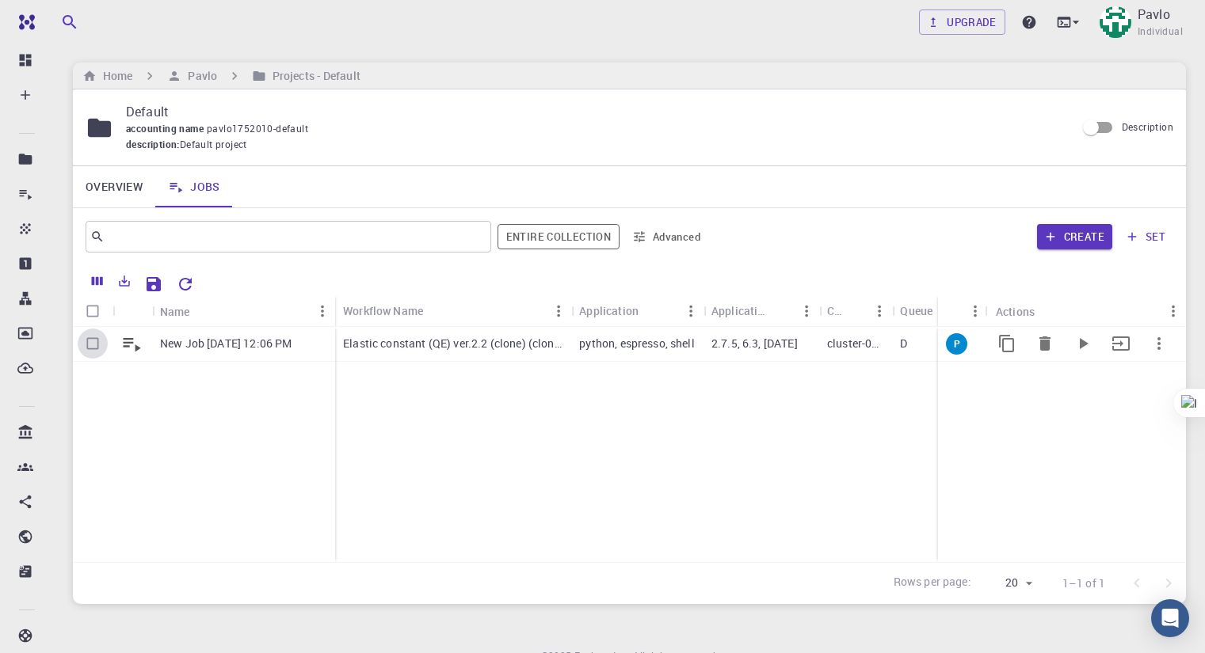
click at [96, 341] on input "Select row" at bounding box center [93, 344] width 30 height 30
checkbox input "true"
